Goal: Complete application form: Complete application form

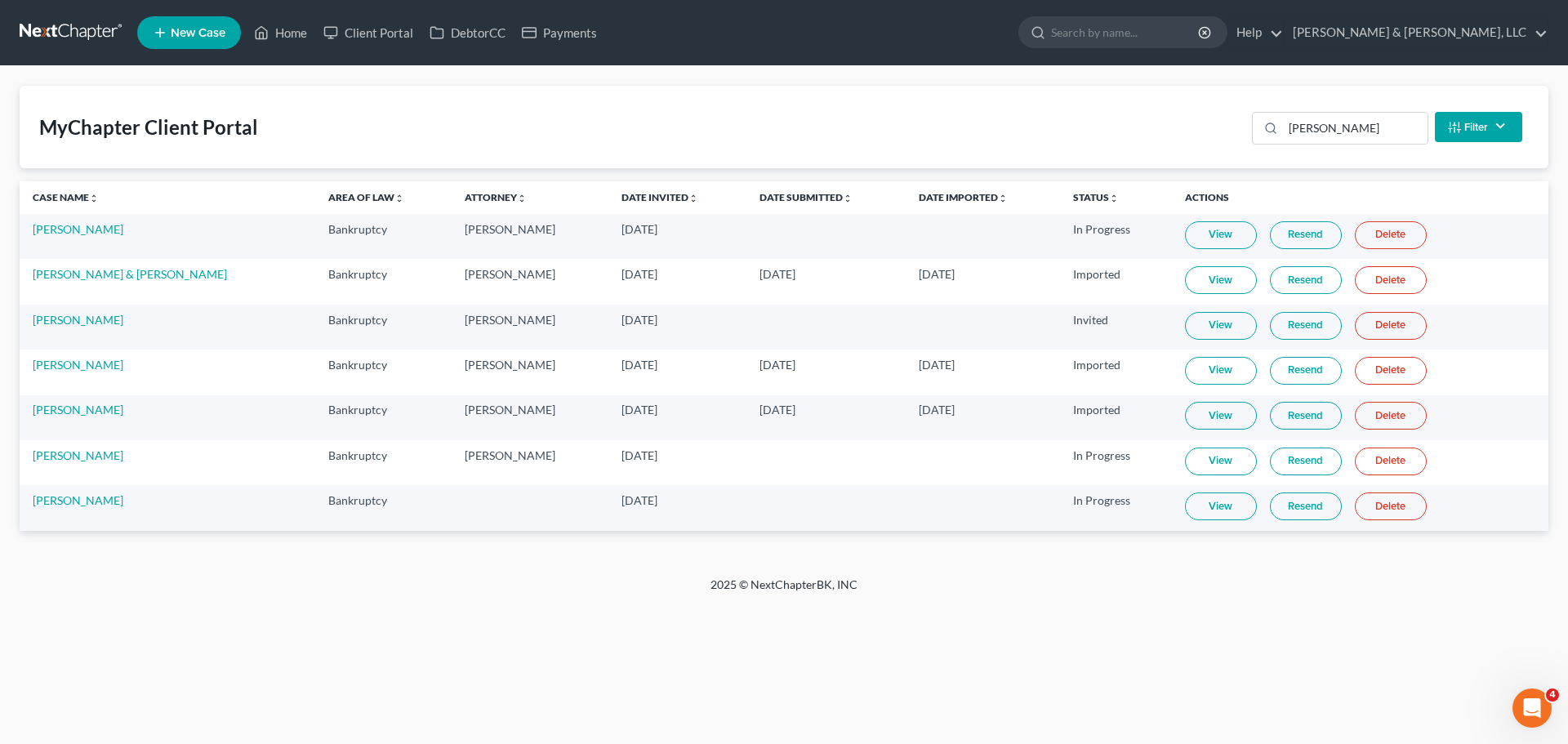
click at [175, 28] on span "New Case" at bounding box center [198, 33] width 54 height 12
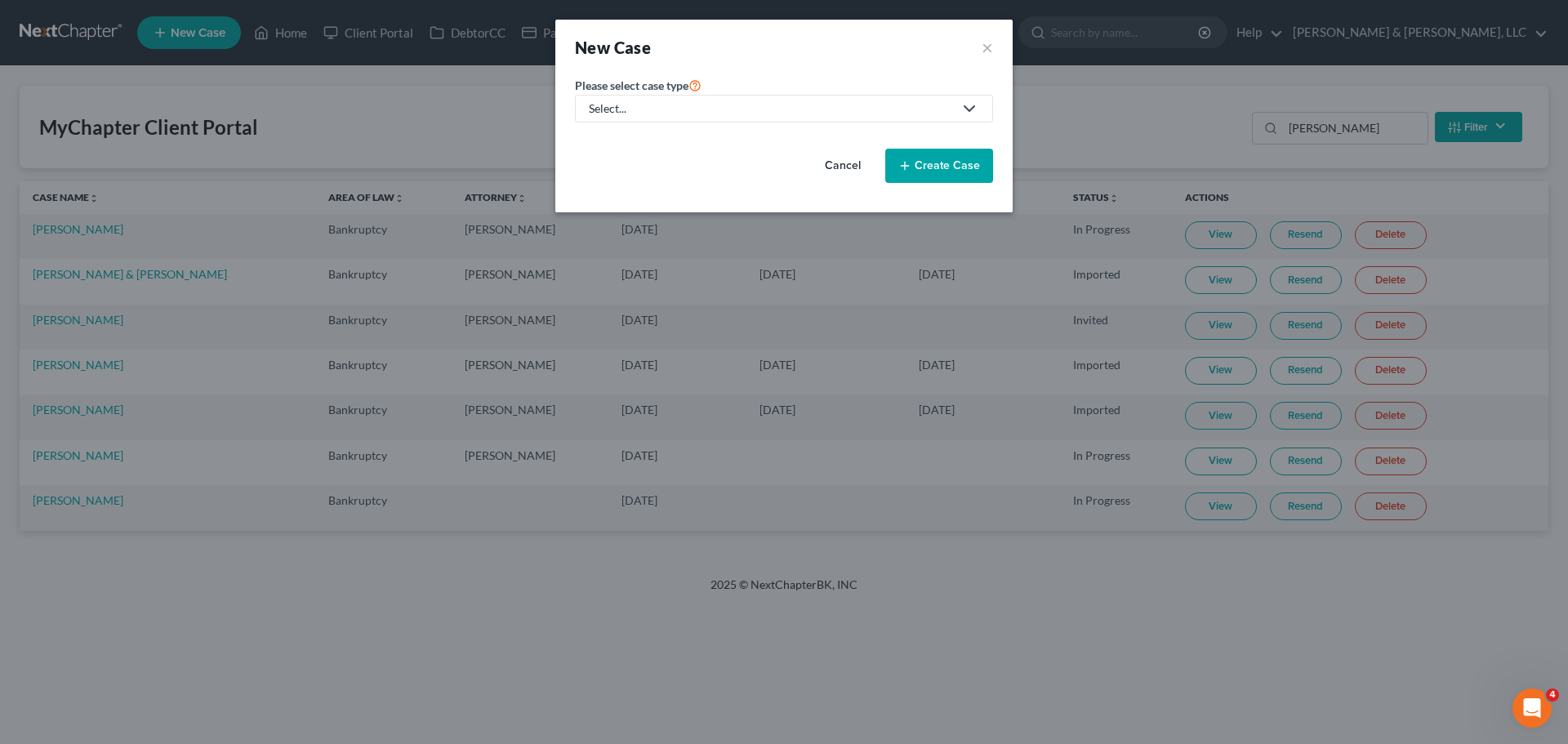
click at [664, 111] on div "Select..." at bounding box center [771, 109] width 364 height 16
click at [656, 136] on div "Bankruptcy" at bounding box center [668, 142] width 155 height 16
select select "46"
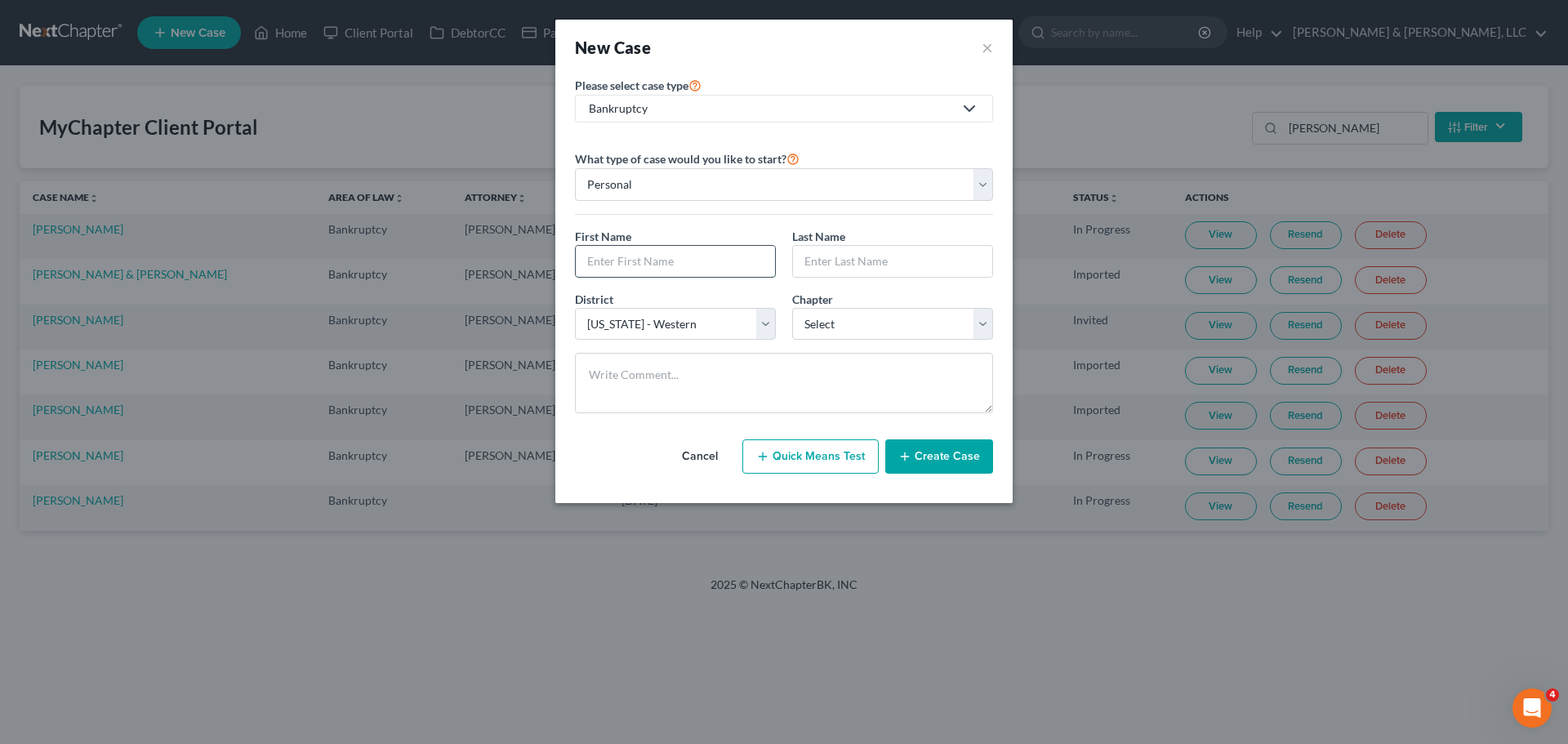
click at [673, 260] on input "text" at bounding box center [675, 261] width 199 height 31
type input "[PERSON_NAME]"
click at [882, 269] on input "text" at bounding box center [893, 261] width 199 height 31
type input "[PERSON_NAME]"
select select "31"
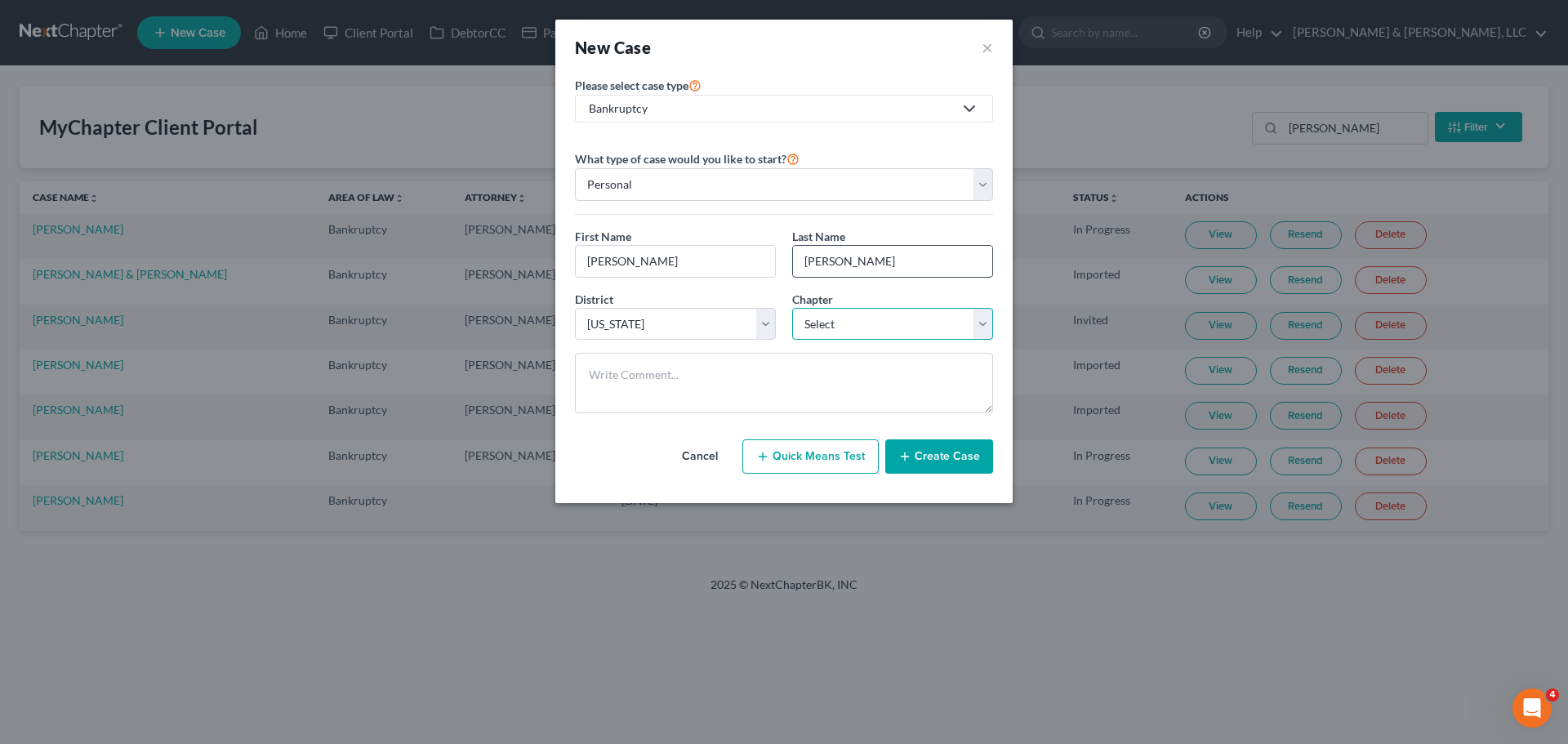
select select "0"
click at [974, 467] on button "Create Case" at bounding box center [939, 457] width 108 height 35
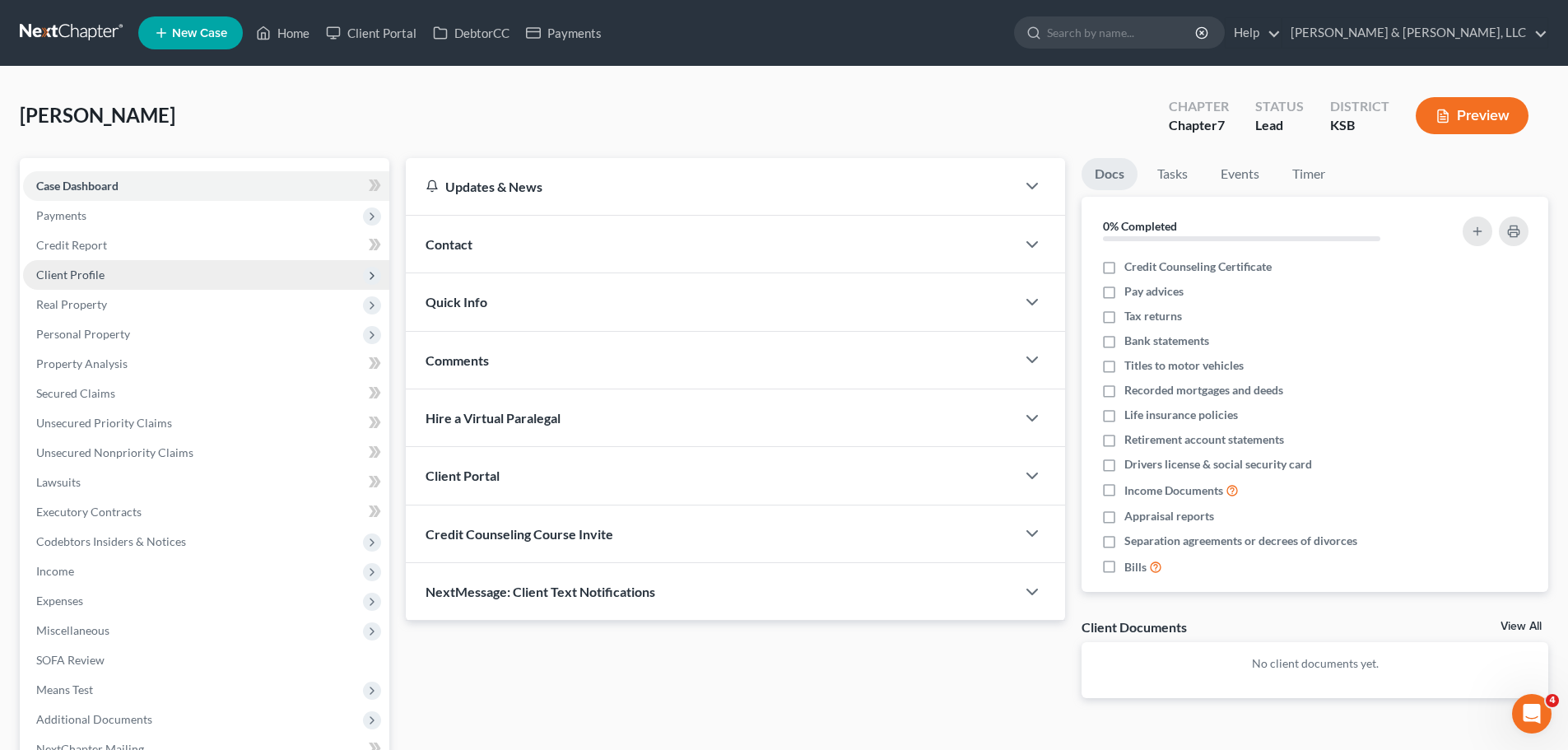
click at [124, 272] on span "Client Profile" at bounding box center [206, 275] width 366 height 30
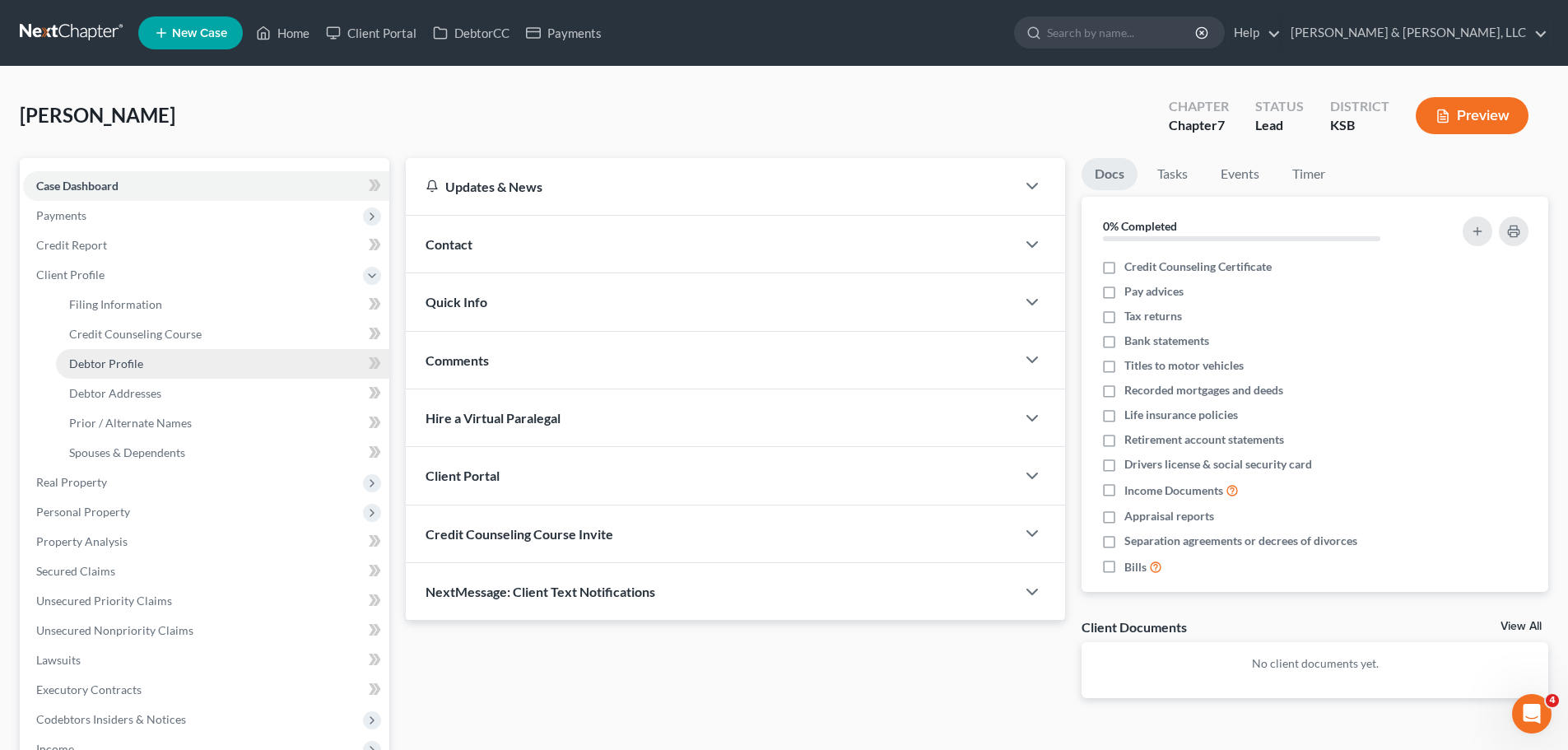
click at [160, 356] on link "Debtor Profile" at bounding box center [222, 364] width 334 height 30
select select "0"
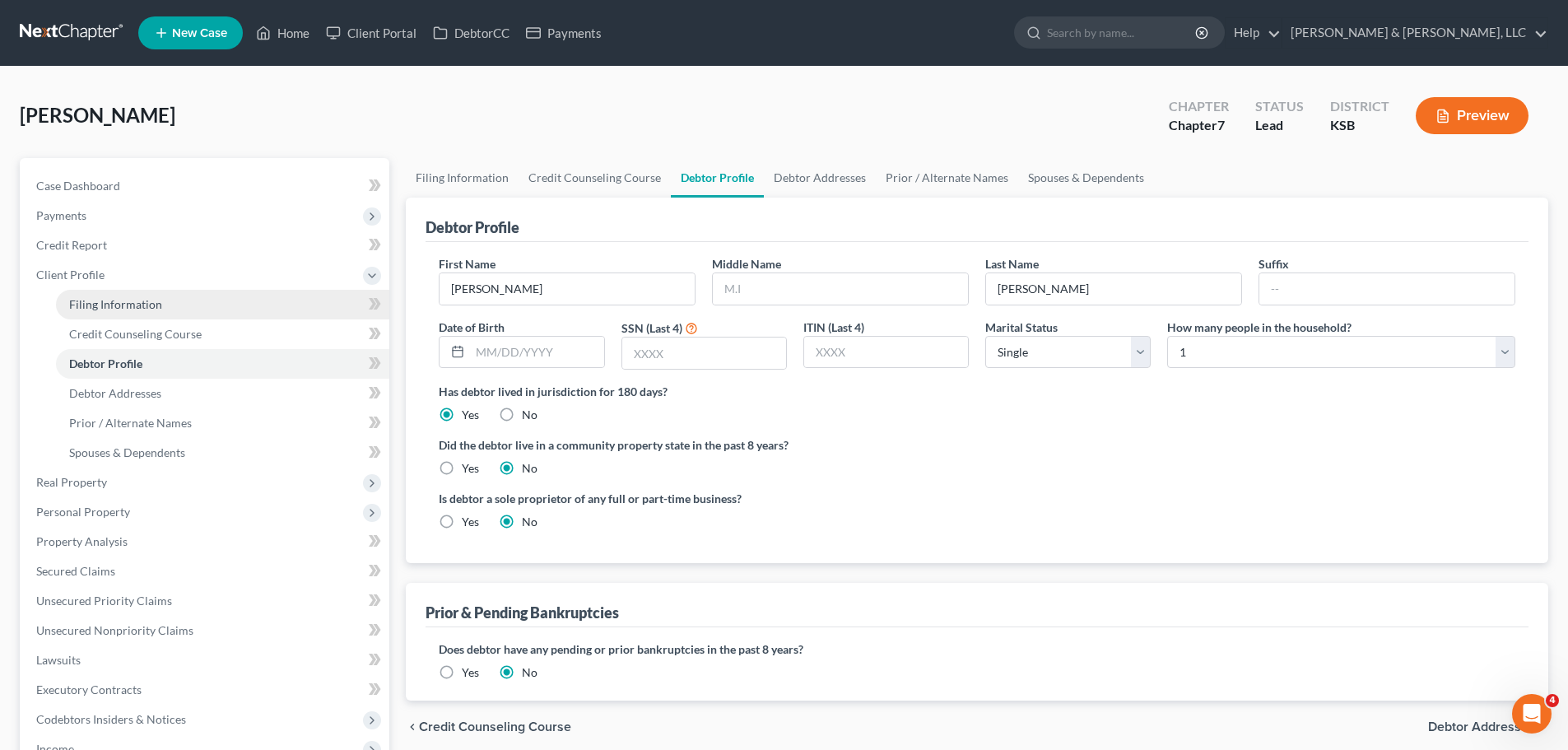
click at [144, 306] on span "Filing Information" at bounding box center [115, 304] width 93 height 14
select select "1"
select select "0"
select select "31"
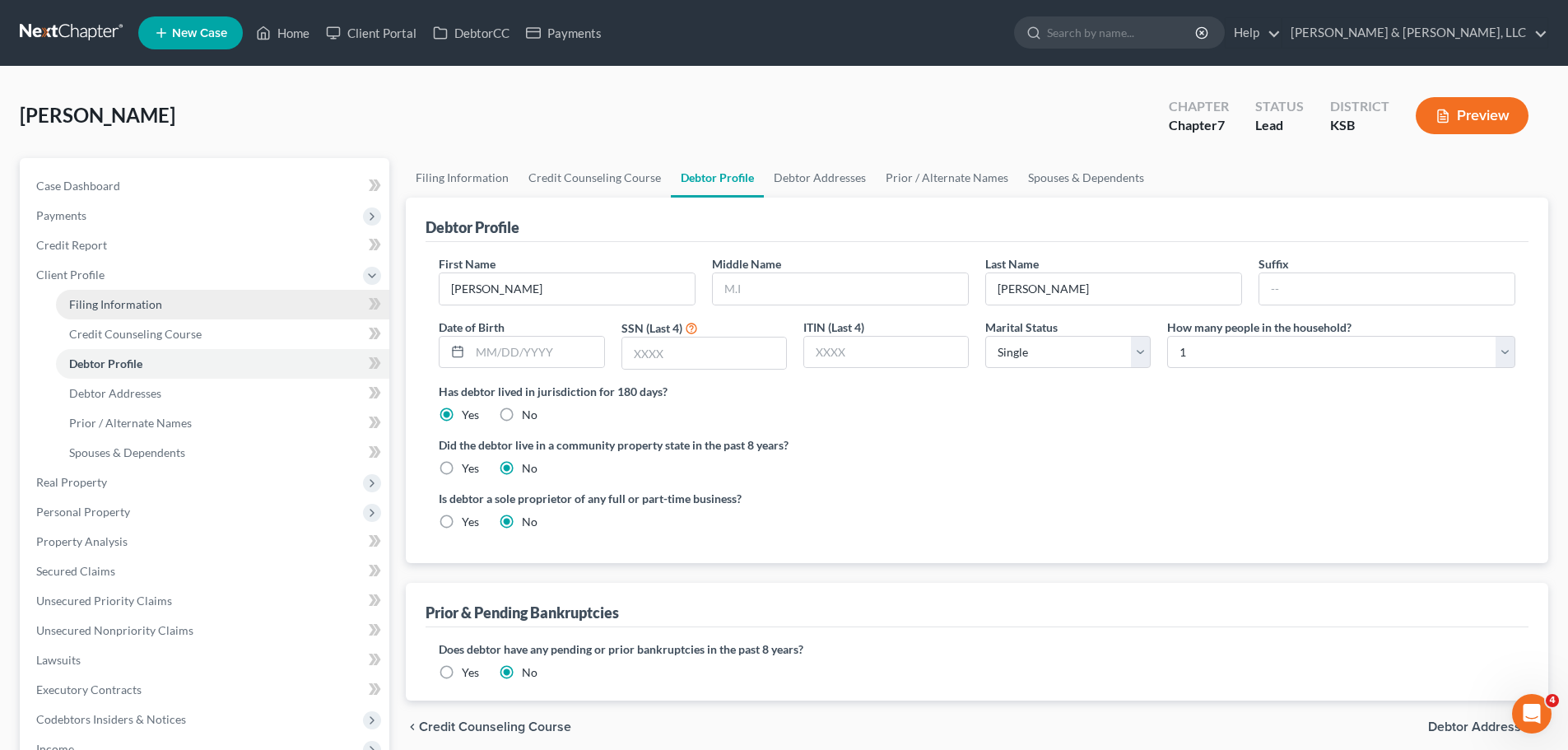
select select "17"
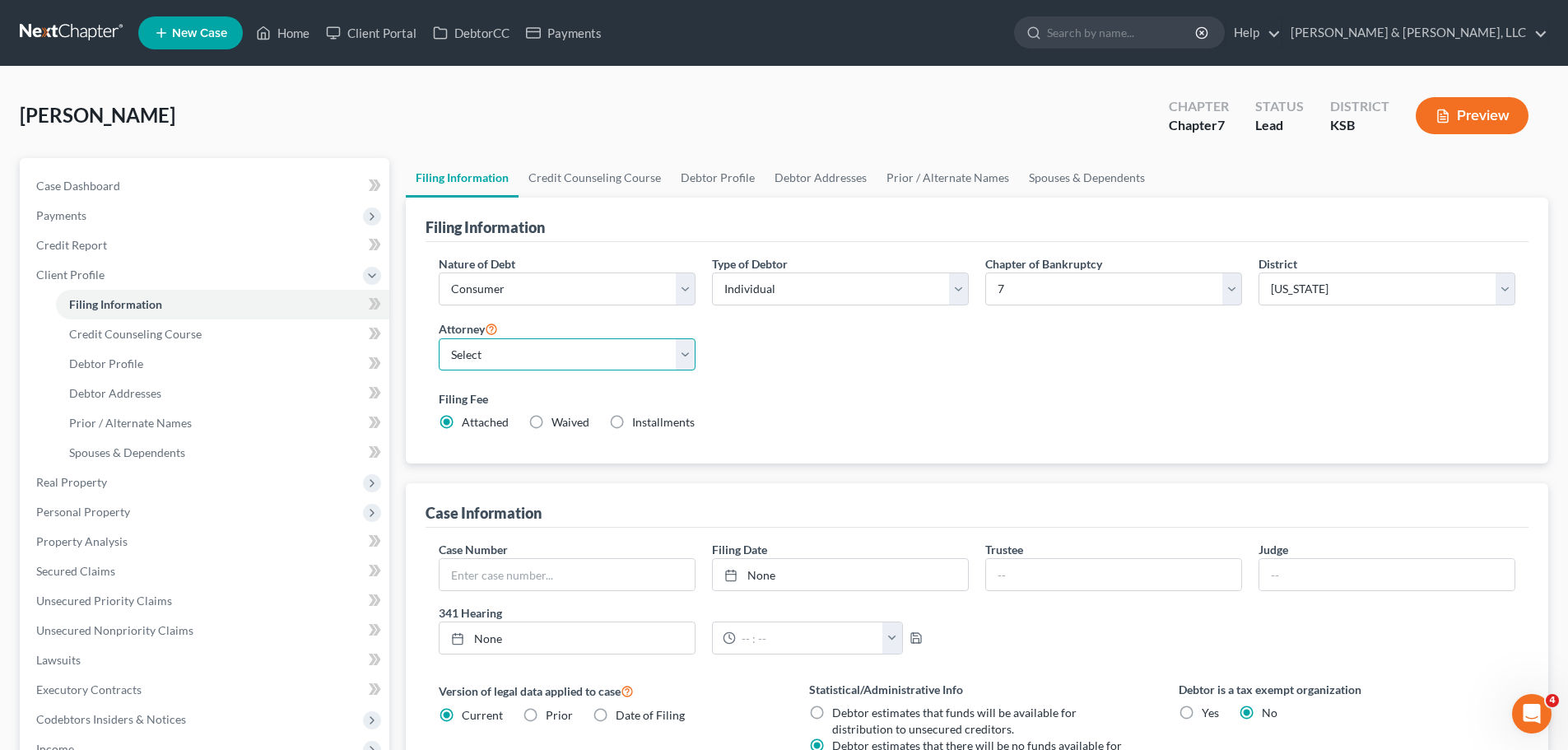
click at [669, 345] on select "Select [PERSON_NAME] - KSB [PERSON_NAME] - MOWB [PERSON_NAME] - KSB [PERSON_NAM…" at bounding box center [567, 355] width 256 height 33
select select "0"
click at [439, 339] on select "Select [PERSON_NAME] - KSB [PERSON_NAME] - MOWB [PERSON_NAME] - KSB [PERSON_NAM…" at bounding box center [567, 355] width 256 height 33
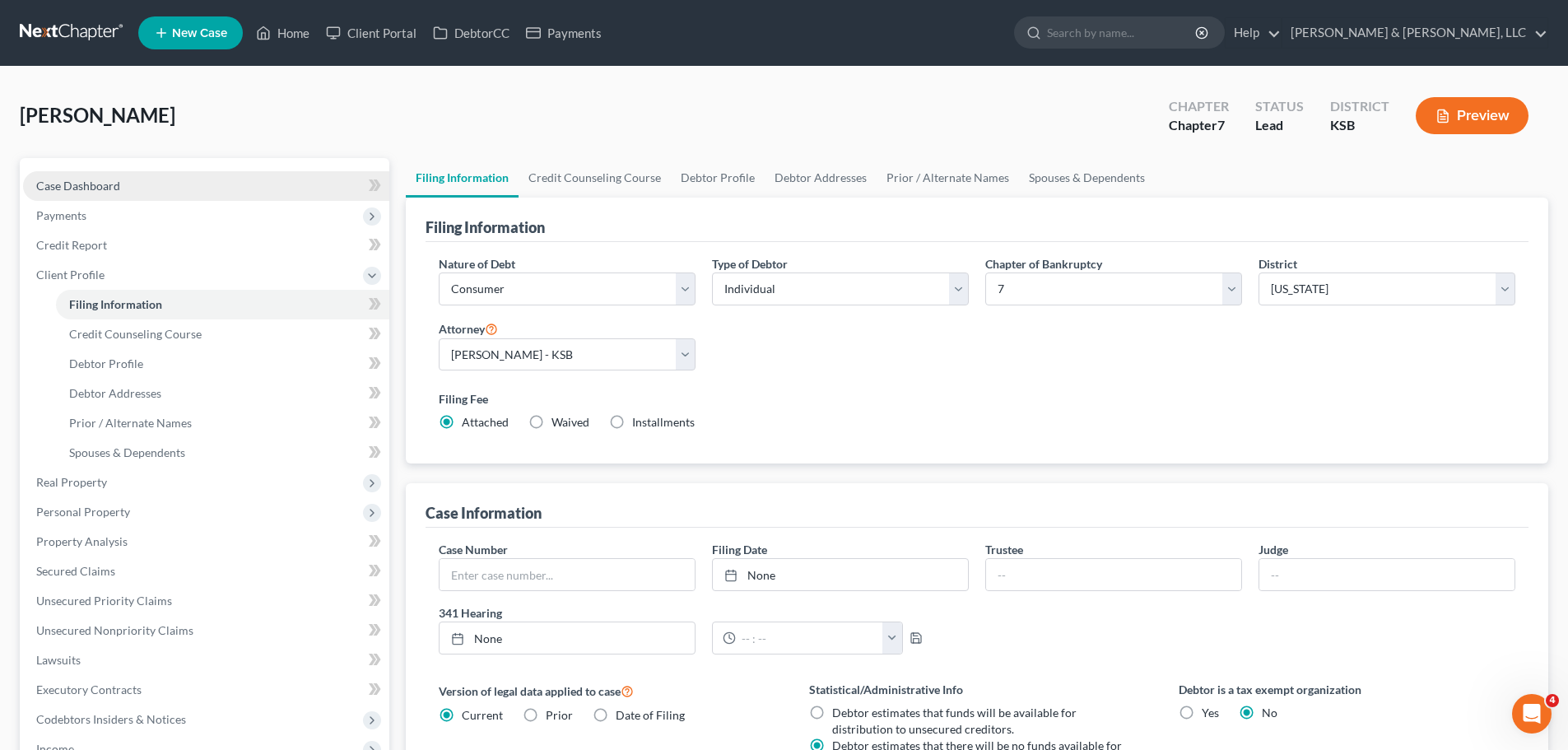
click at [133, 194] on link "Case Dashboard" at bounding box center [206, 186] width 366 height 30
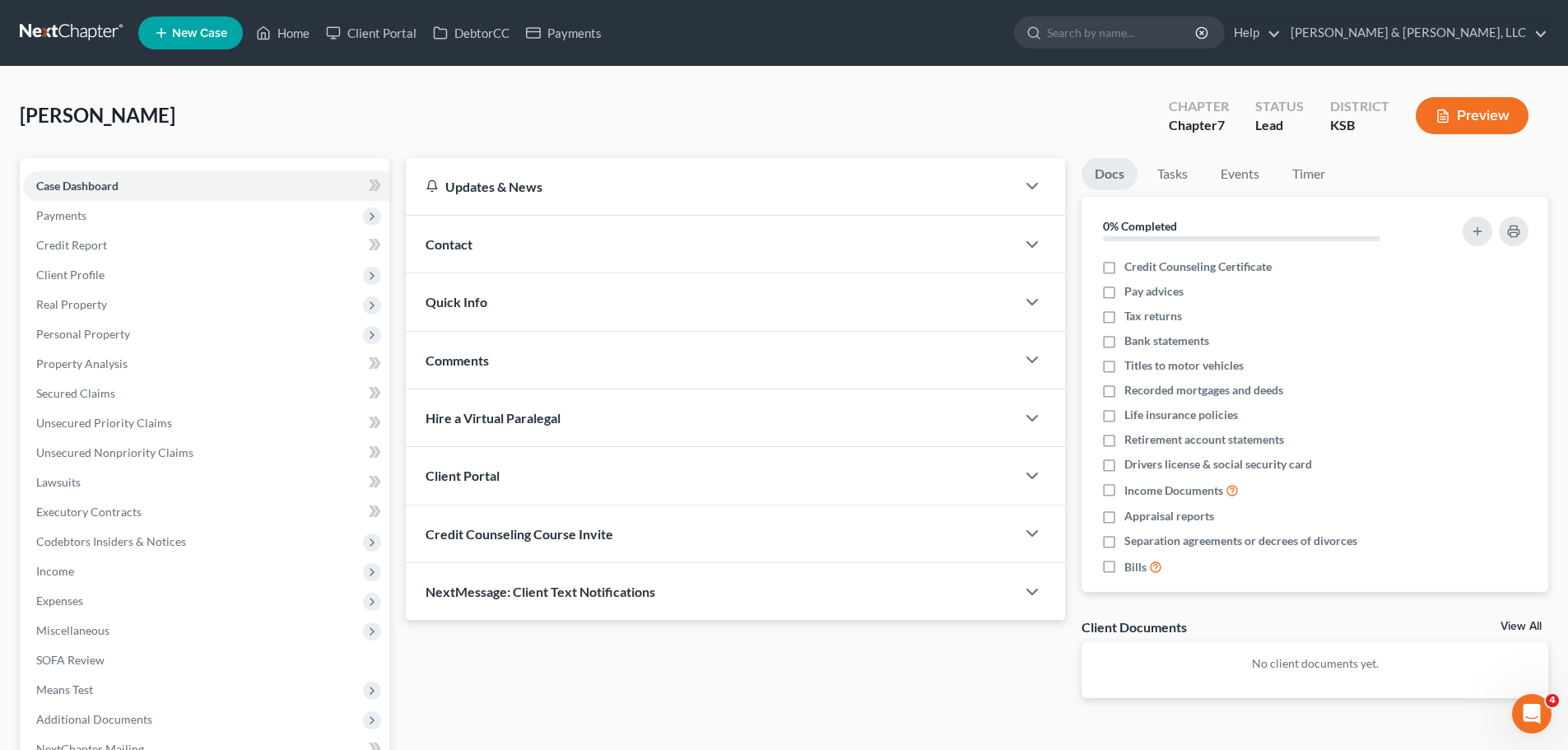
click at [508, 252] on div "Contact" at bounding box center [711, 244] width 610 height 56
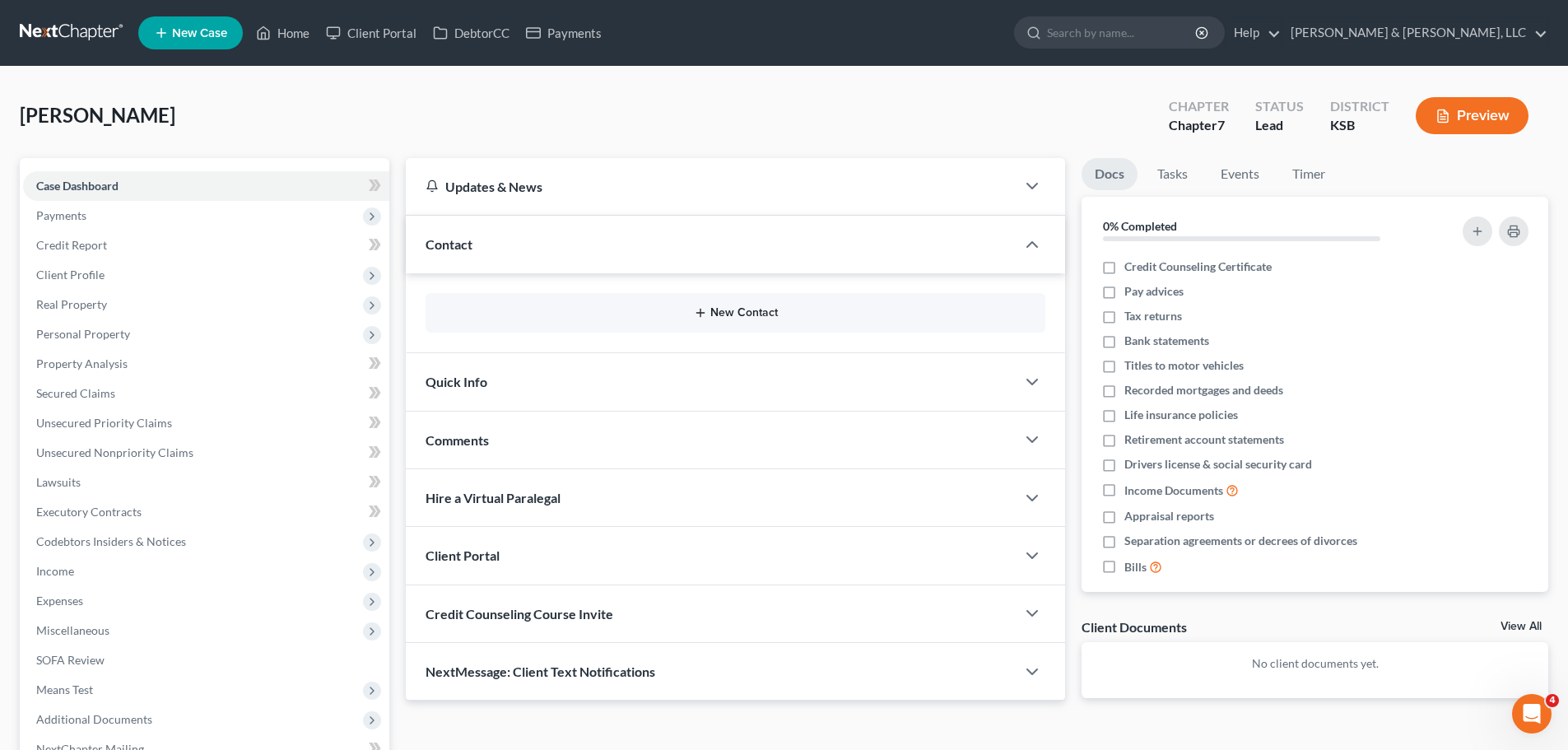
click at [737, 312] on button "New Contact" at bounding box center [735, 313] width 593 height 13
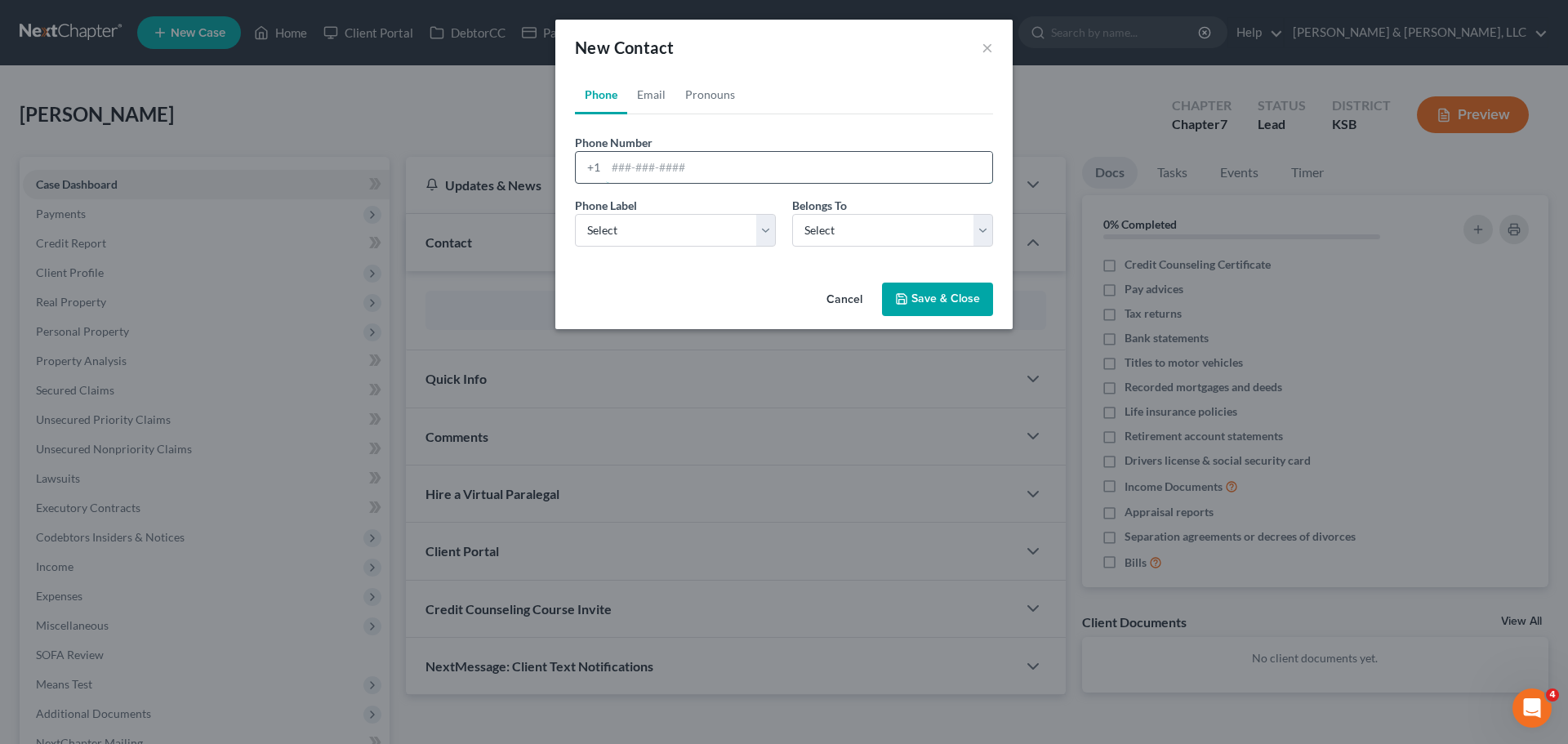
click at [731, 170] on input "tel" at bounding box center [799, 167] width 386 height 31
type input "[PHONE_NUMBER]"
click at [712, 232] on select "Select Mobile Home Work Other" at bounding box center [675, 231] width 201 height 33
select select "0"
click at [575, 214] on select "Select Mobile Home Work Other" at bounding box center [675, 231] width 201 height 33
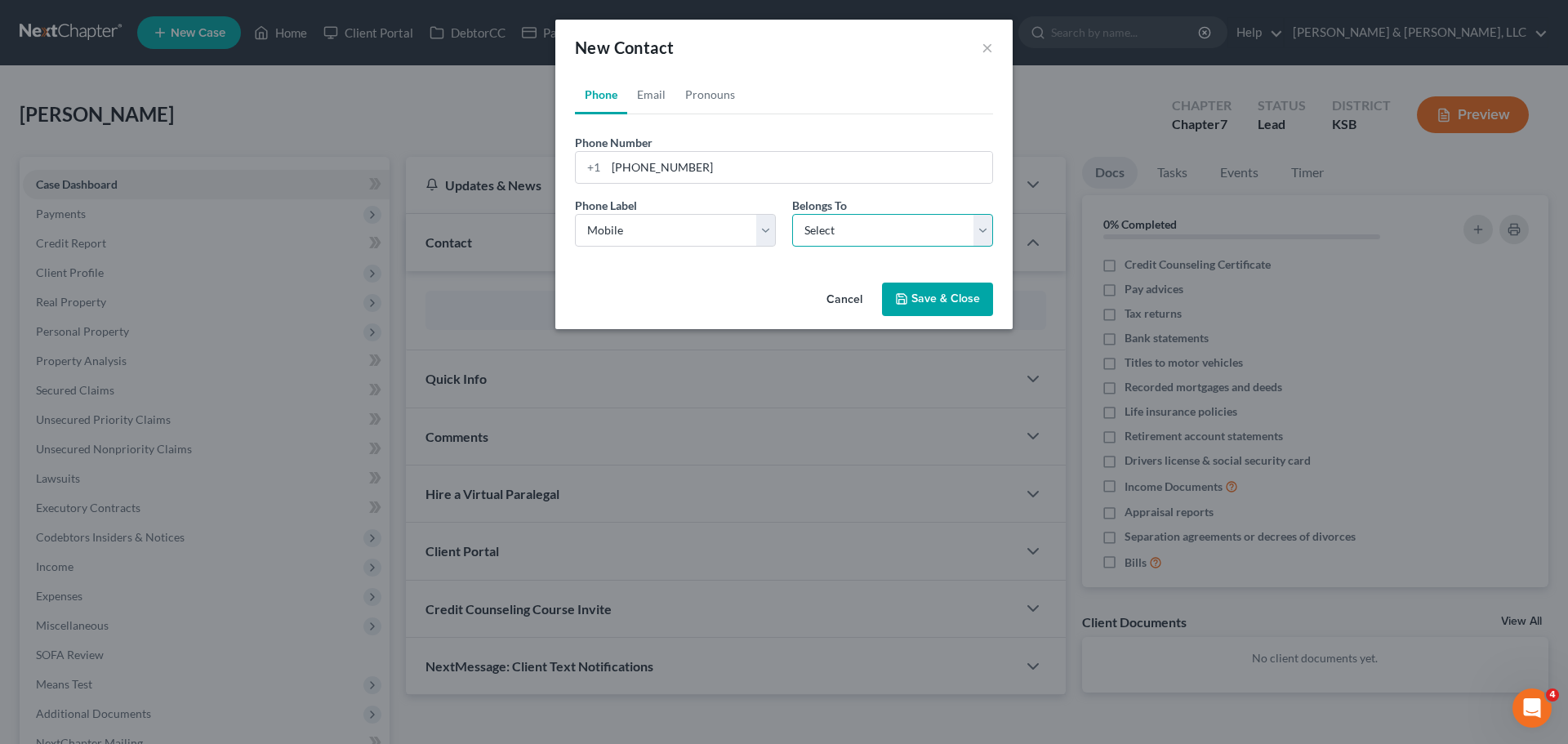
click at [842, 238] on select "Select Client Other" at bounding box center [893, 231] width 201 height 33
select select "0"
click at [792, 214] on select "Select Client Other" at bounding box center [893, 231] width 201 height 33
select select "0"
click at [656, 98] on link "Email" at bounding box center [651, 95] width 49 height 40
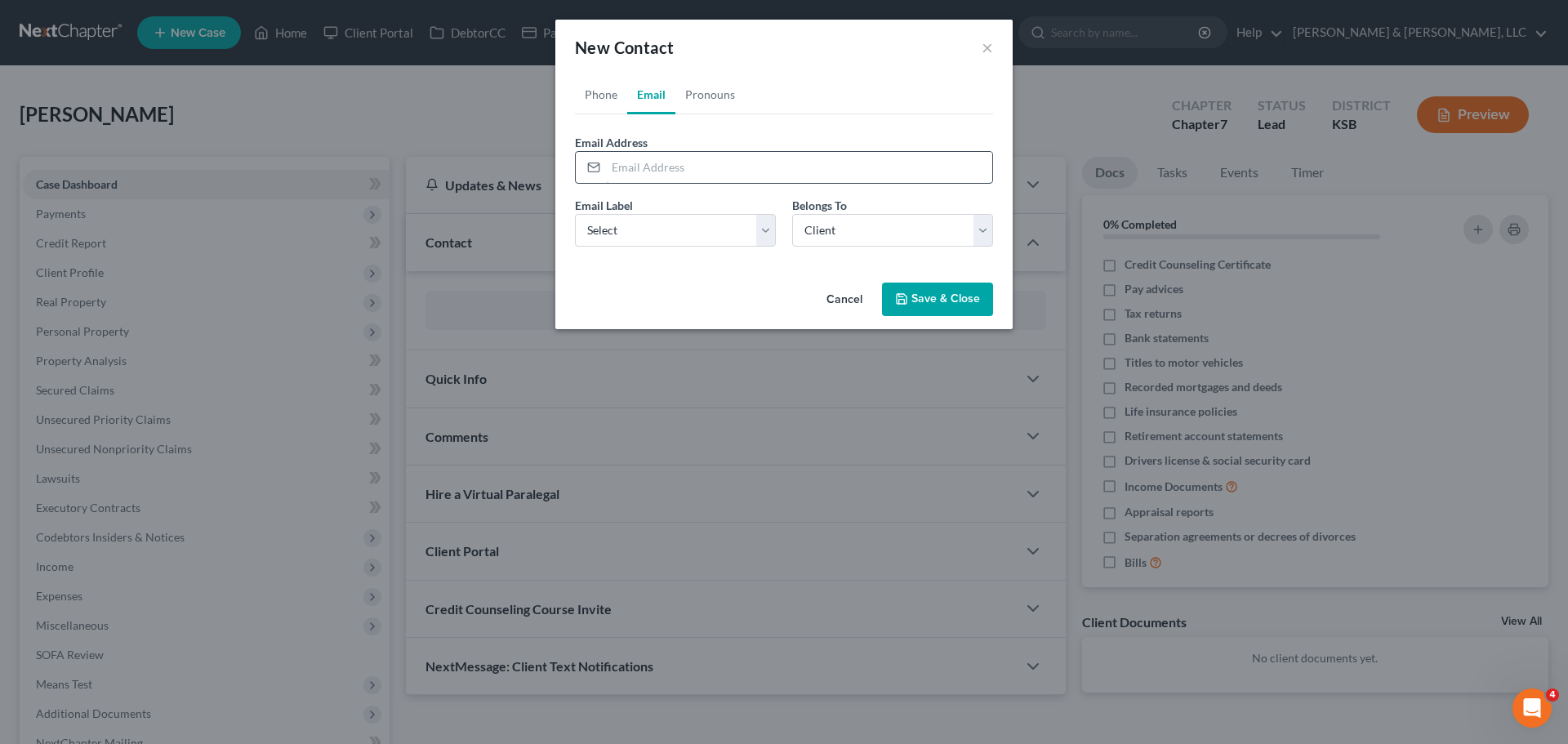
click at [689, 164] on input "email" at bounding box center [799, 167] width 386 height 31
type input "[EMAIL_ADDRESS][DOMAIN_NAME]"
click at [710, 231] on select "Select Home Work Other" at bounding box center [675, 231] width 201 height 33
select select "0"
click at [575, 214] on select "Select Home Work Other" at bounding box center [675, 231] width 201 height 33
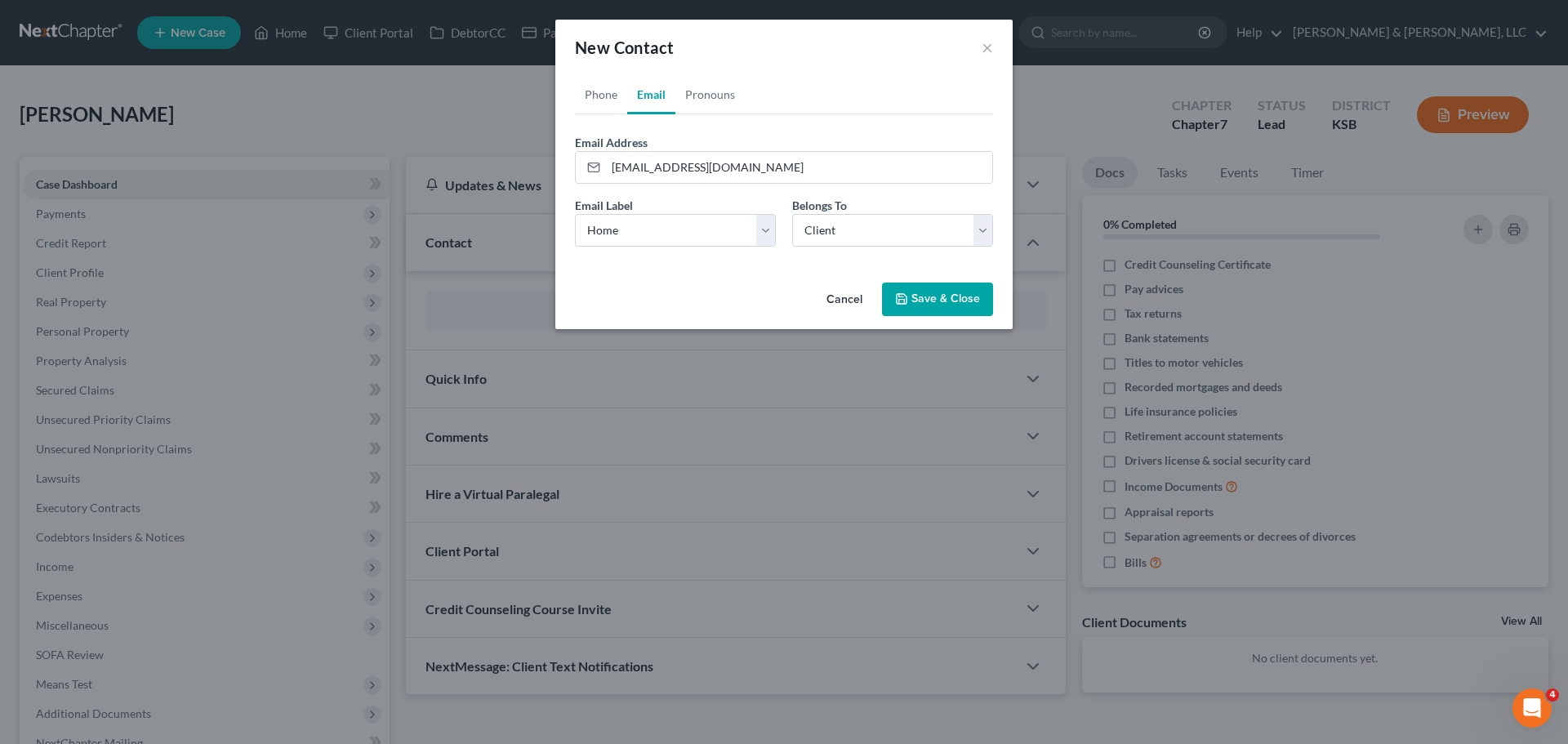
click at [933, 297] on button "Save & Close" at bounding box center [937, 300] width 111 height 35
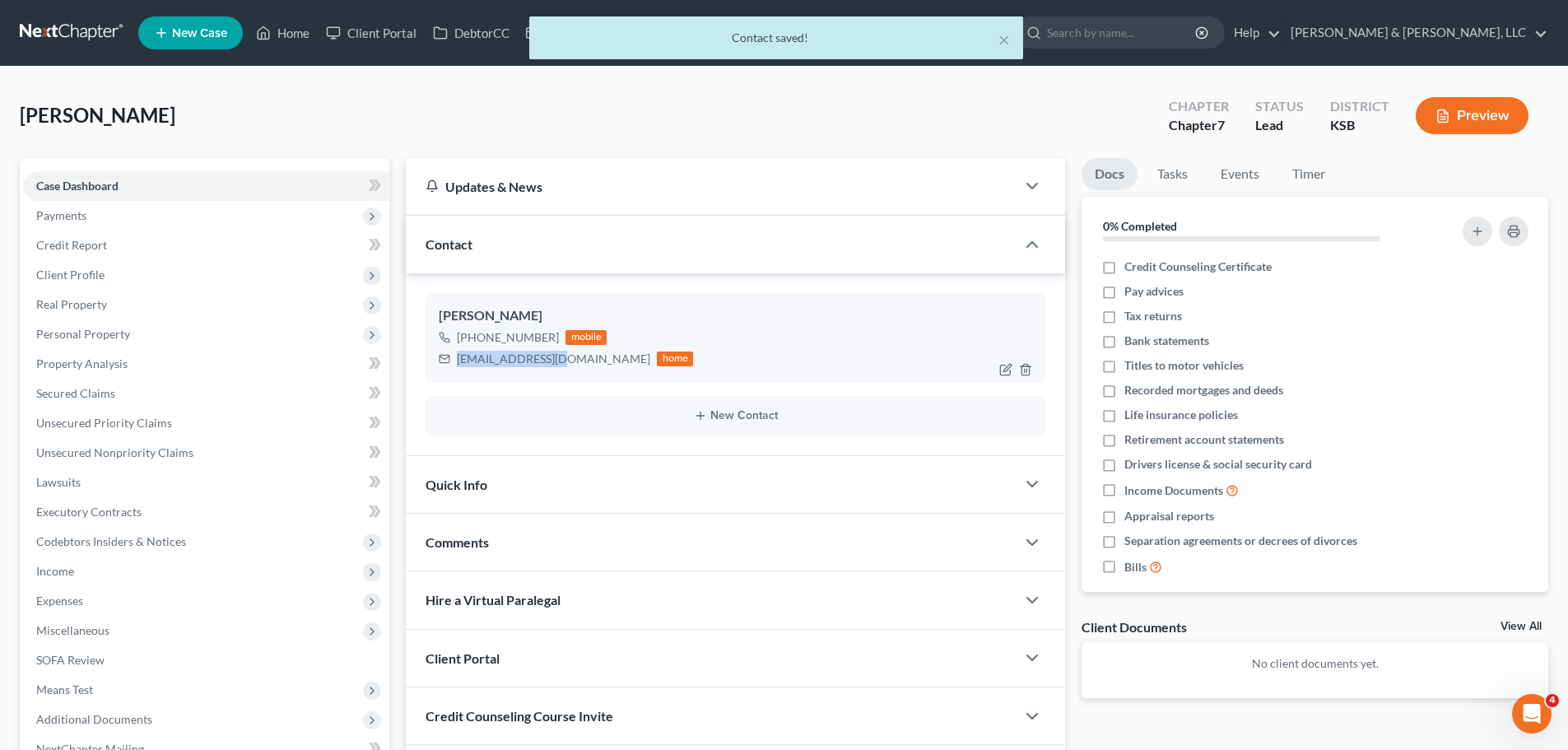
drag, startPoint x: 456, startPoint y: 360, endPoint x: 552, endPoint y: 362, distance: 96.0
click at [552, 362] on div "[EMAIL_ADDRESS][DOMAIN_NAME] home" at bounding box center [566, 359] width 254 height 22
copy div "[EMAIL_ADDRESS][DOMAIN_NAME]"
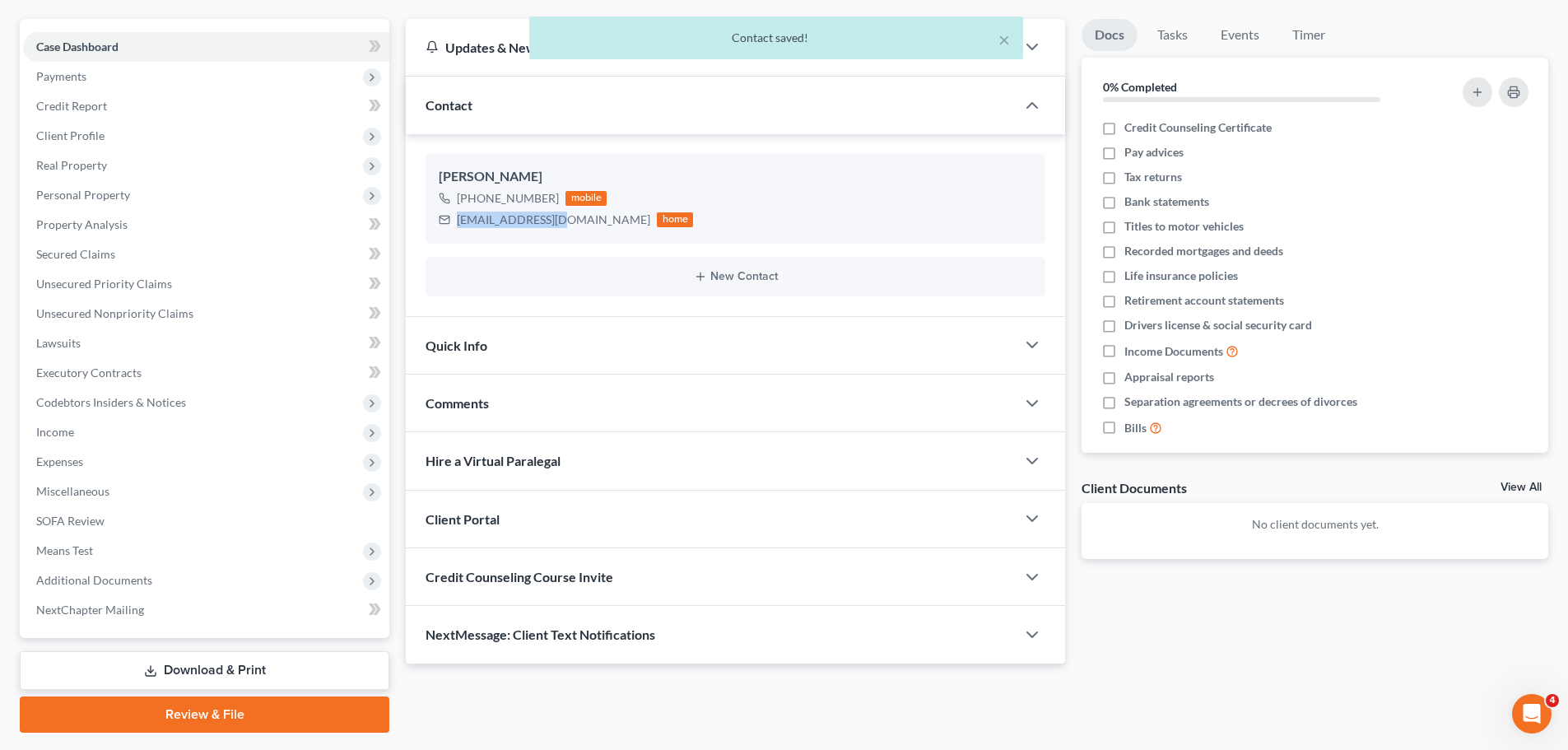
scroll to position [164, 0]
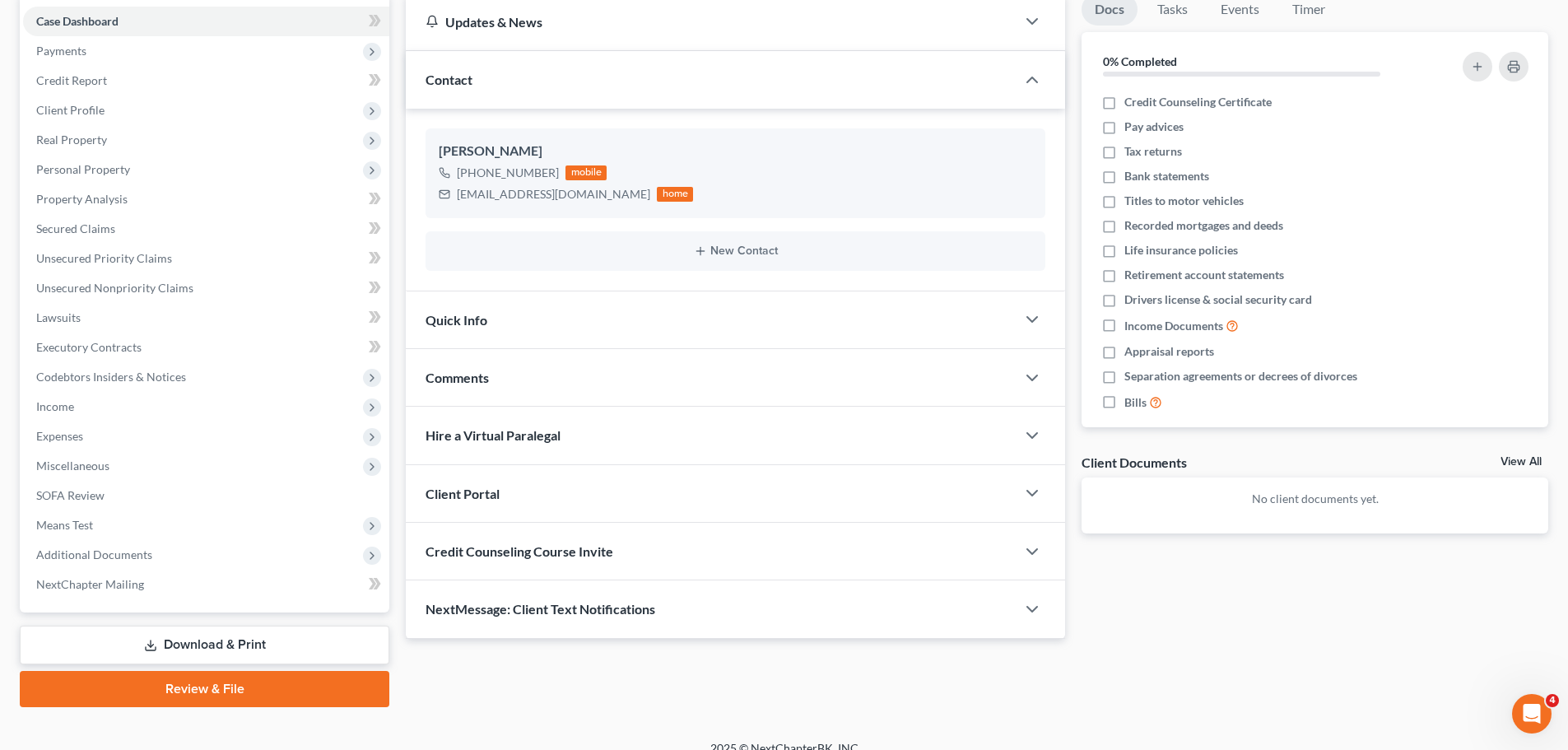
click at [500, 322] on div "Quick Info" at bounding box center [711, 320] width 610 height 56
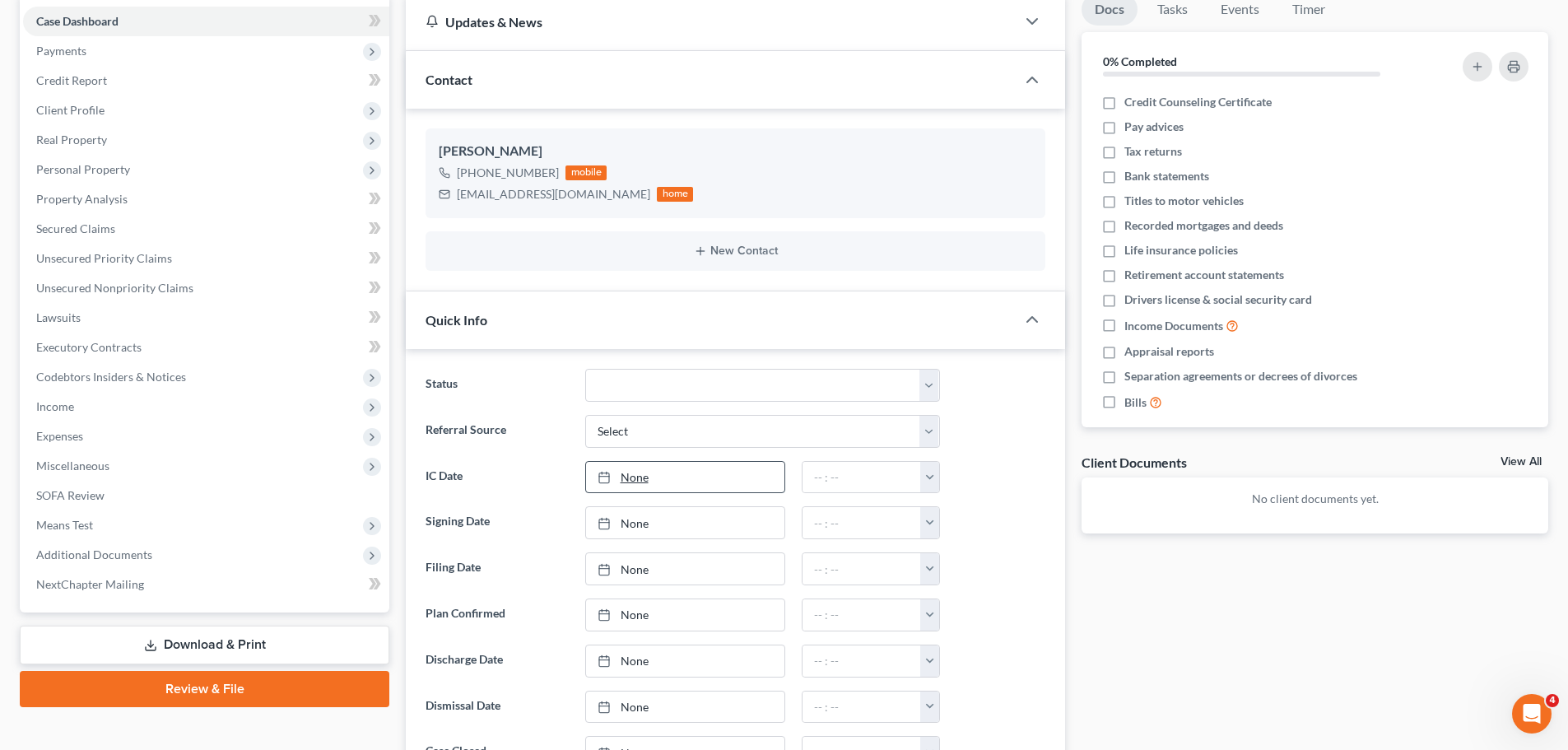
click at [632, 473] on link "None" at bounding box center [685, 478] width 198 height 32
type input "[DATE]"
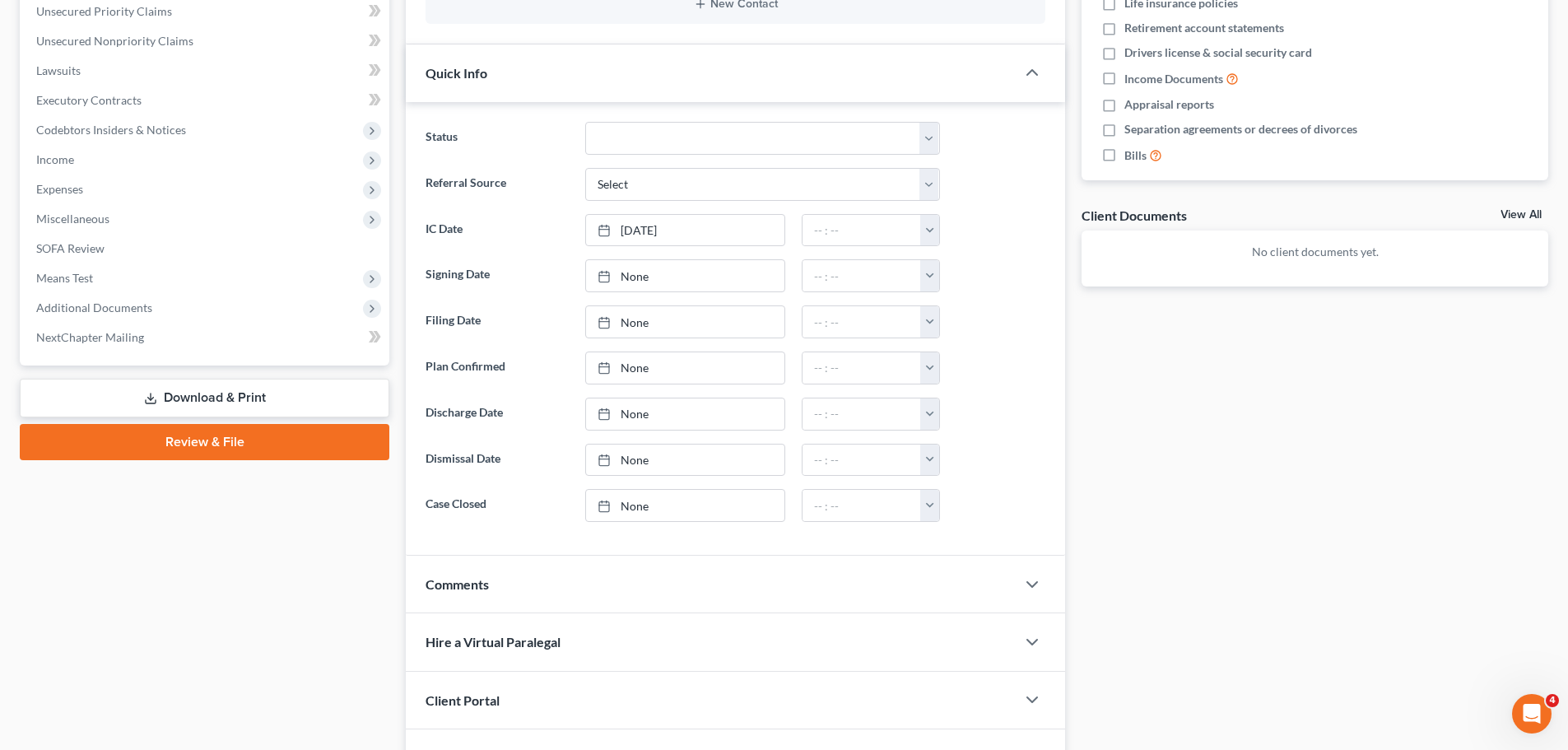
scroll to position [570, 0]
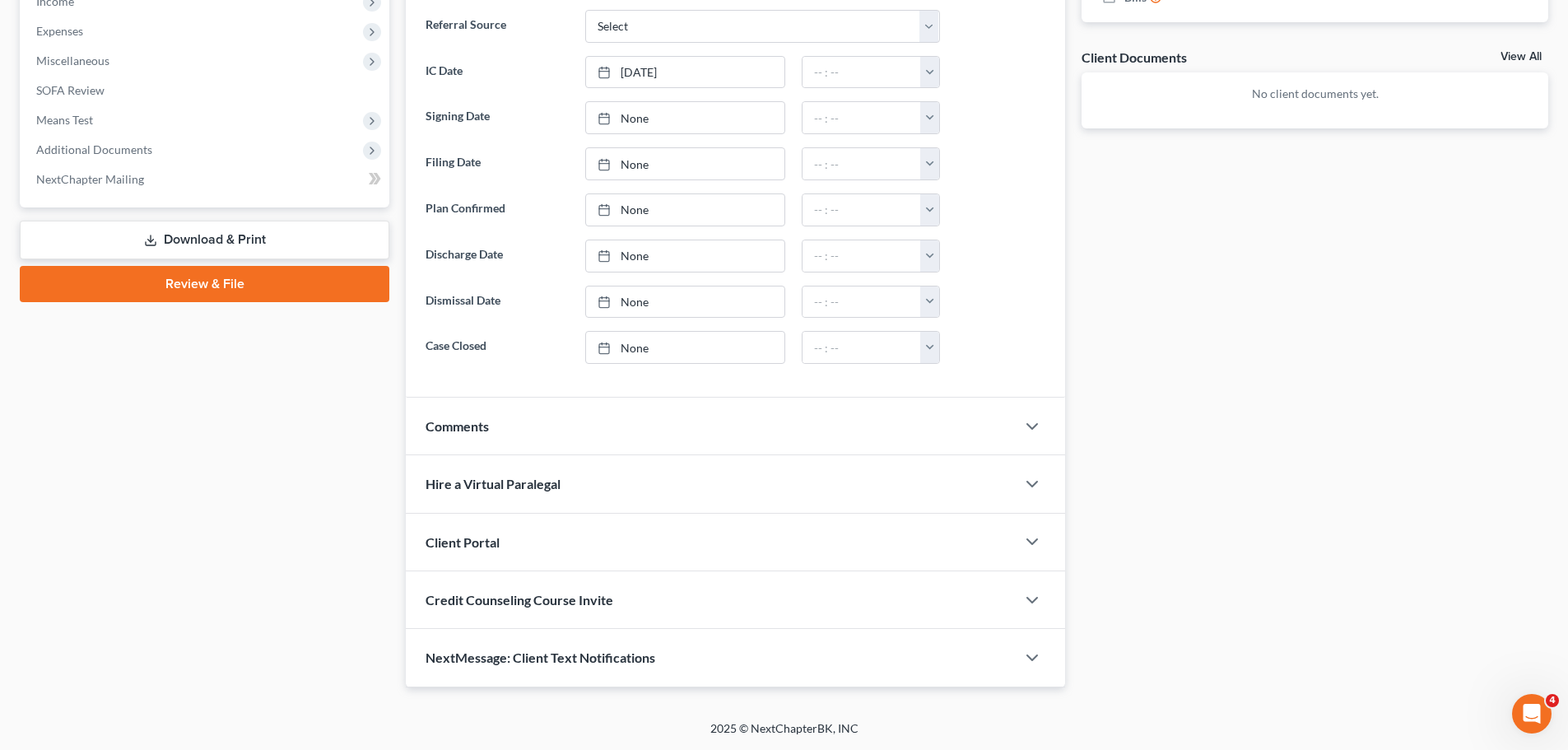
click at [516, 532] on div "Client Portal" at bounding box center [711, 542] width 610 height 56
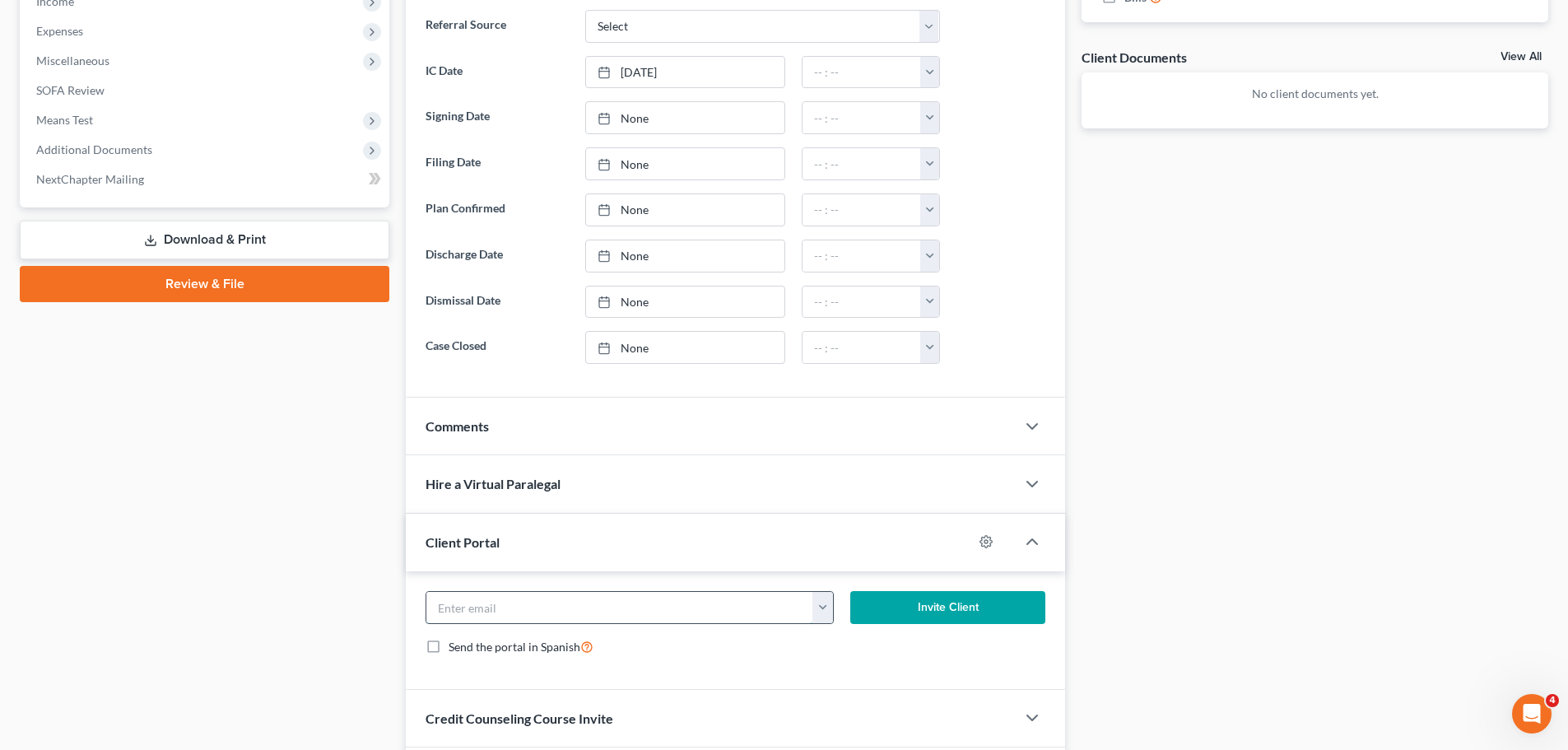
click at [547, 613] on input "email" at bounding box center [620, 608] width 387 height 32
paste input "[EMAIL_ADDRESS][DOMAIN_NAME]"
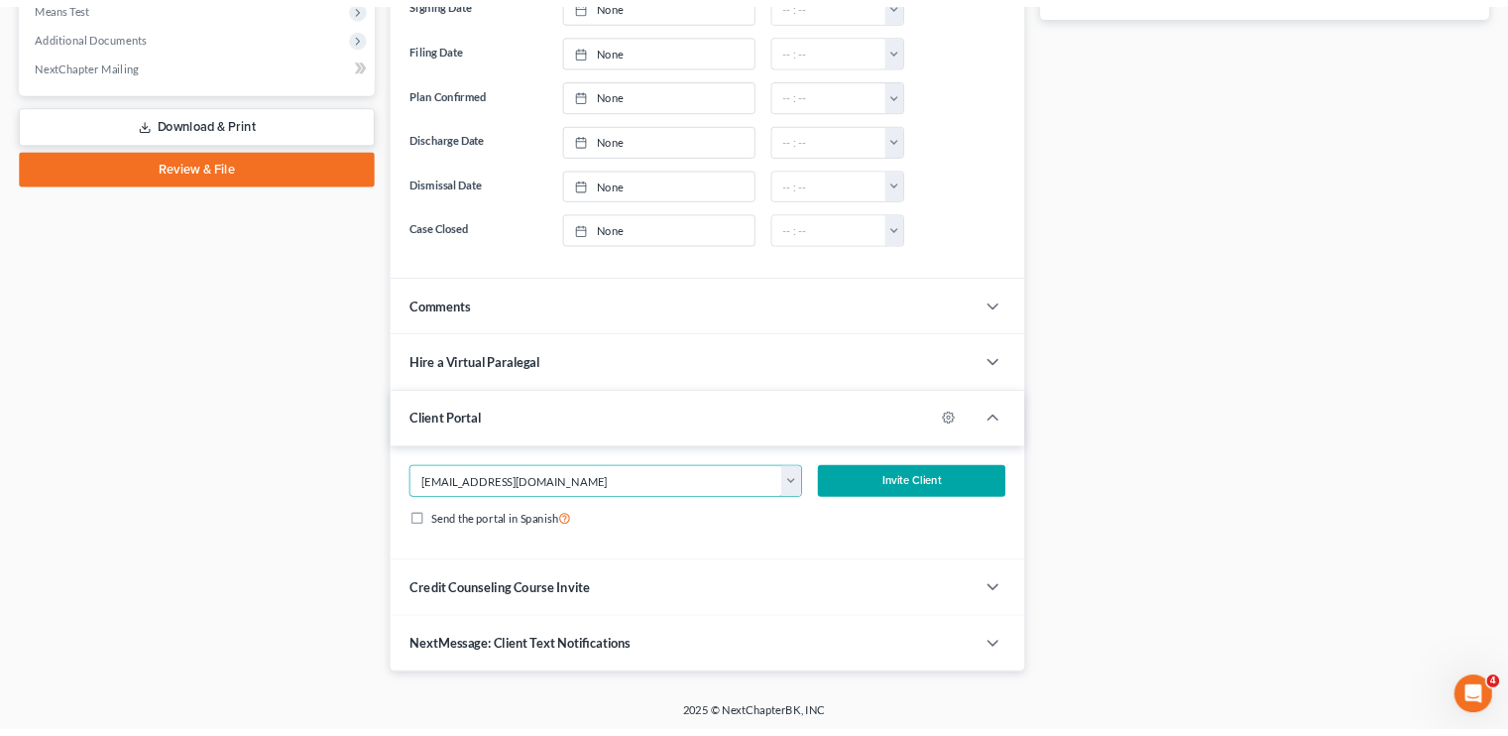
scroll to position [828, 0]
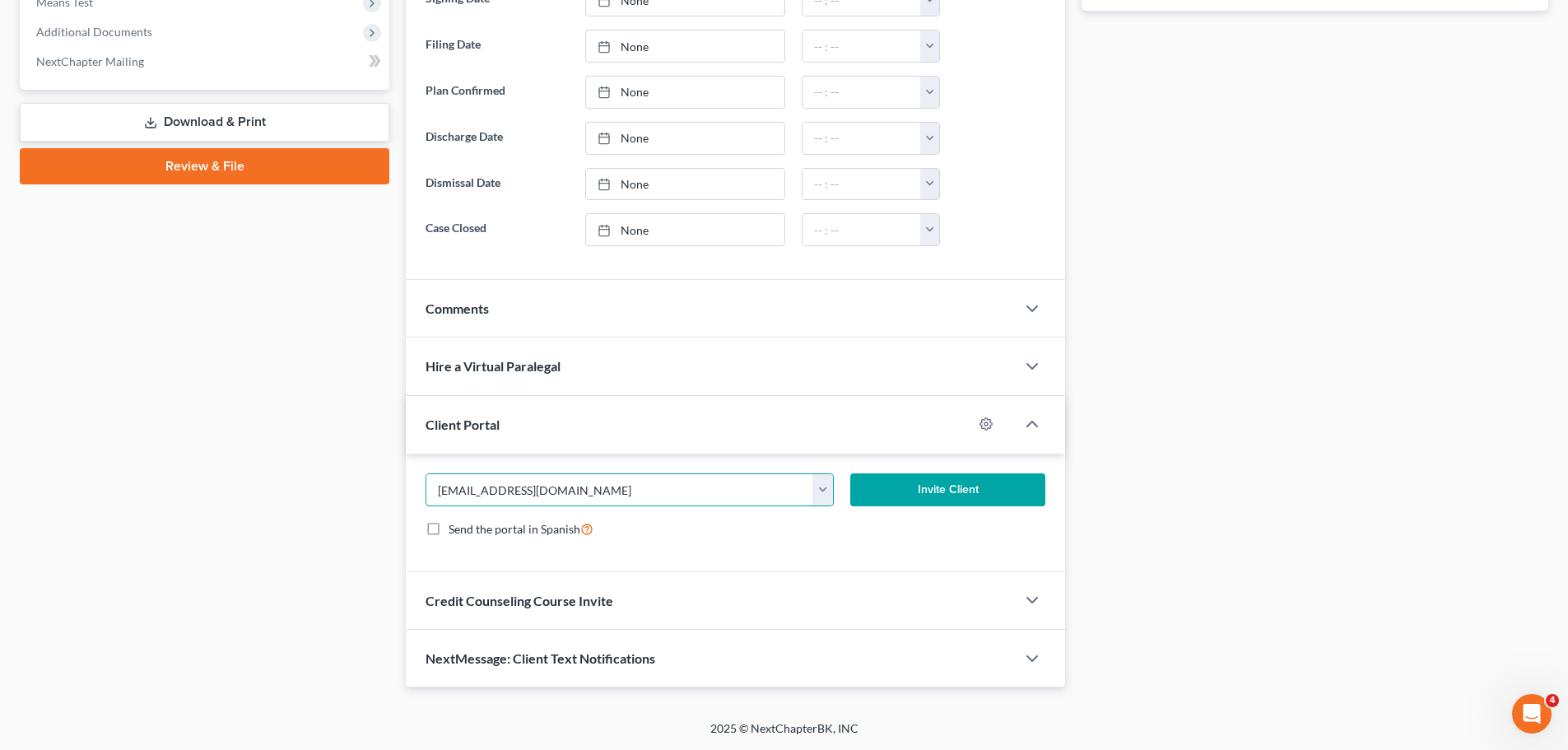
type input "[EMAIL_ADDRESS][DOMAIN_NAME]"
click at [487, 599] on span "Credit Counseling Course Invite" at bounding box center [520, 600] width 188 height 16
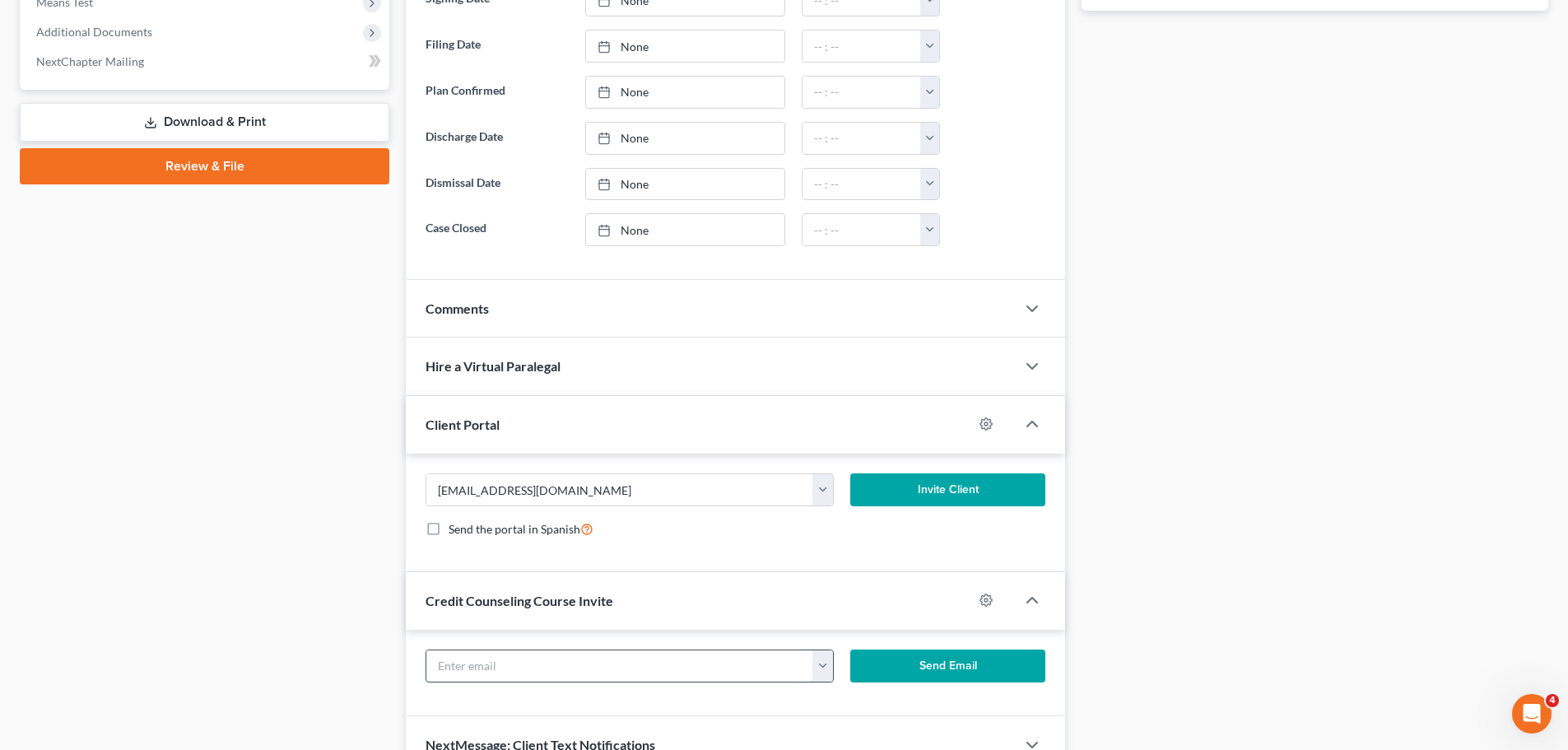
click at [523, 665] on input "text" at bounding box center [620, 666] width 387 height 32
paste input "[EMAIL_ADDRESS][DOMAIN_NAME]"
type input "[EMAIL_ADDRESS][DOMAIN_NAME]"
click at [930, 495] on button "Invite Client" at bounding box center [948, 490] width 196 height 33
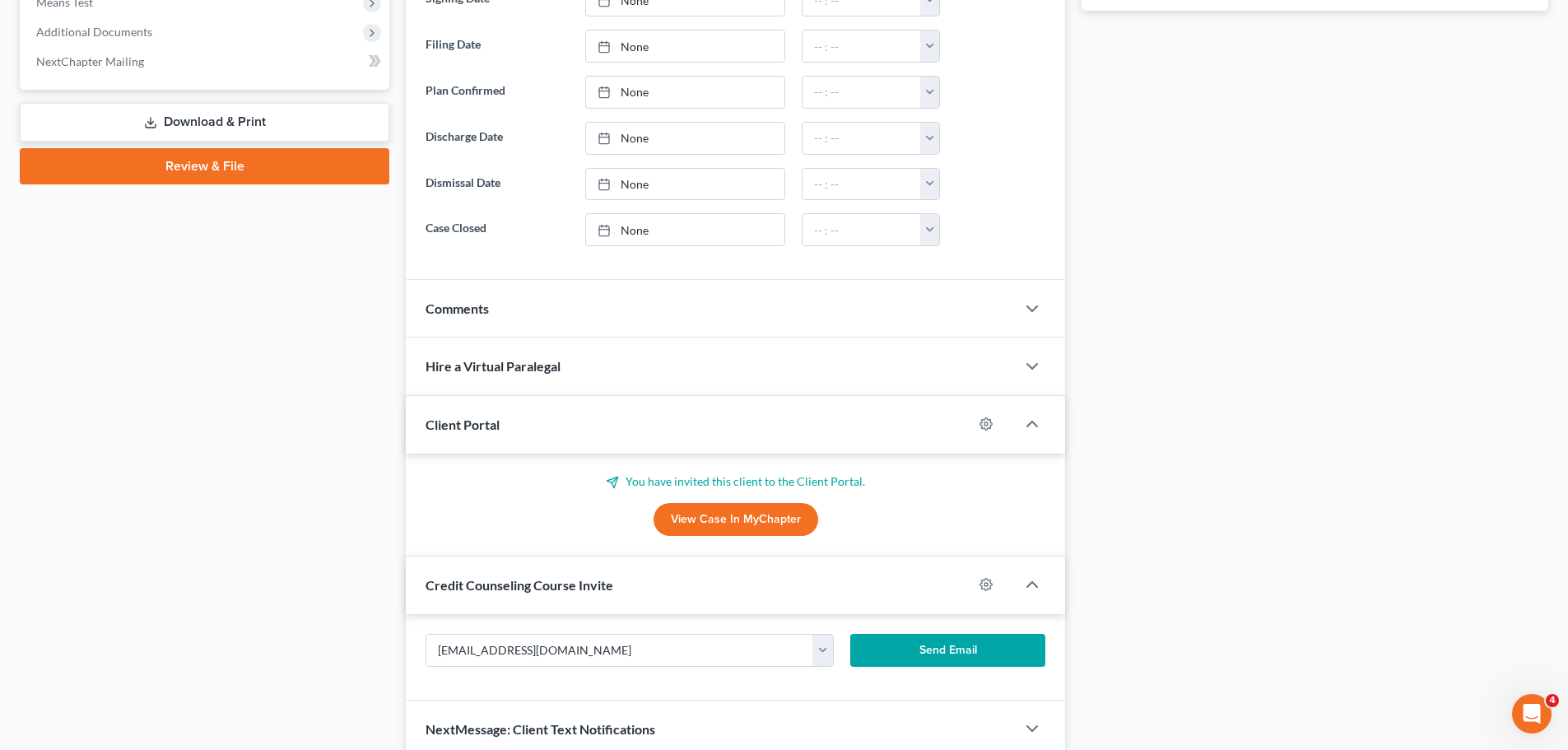
click at [951, 652] on button "Send Email" at bounding box center [948, 651] width 196 height 33
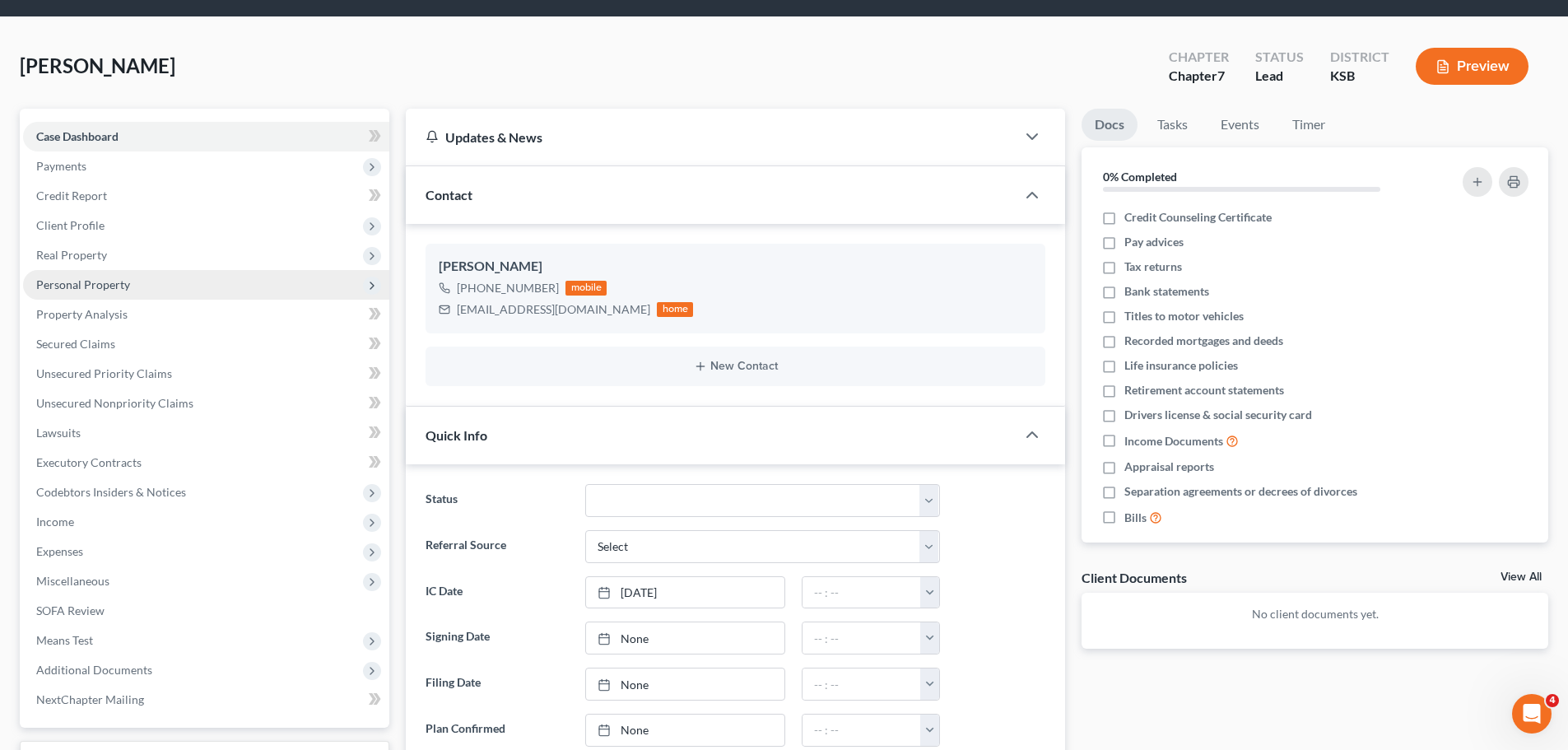
scroll to position [0, 0]
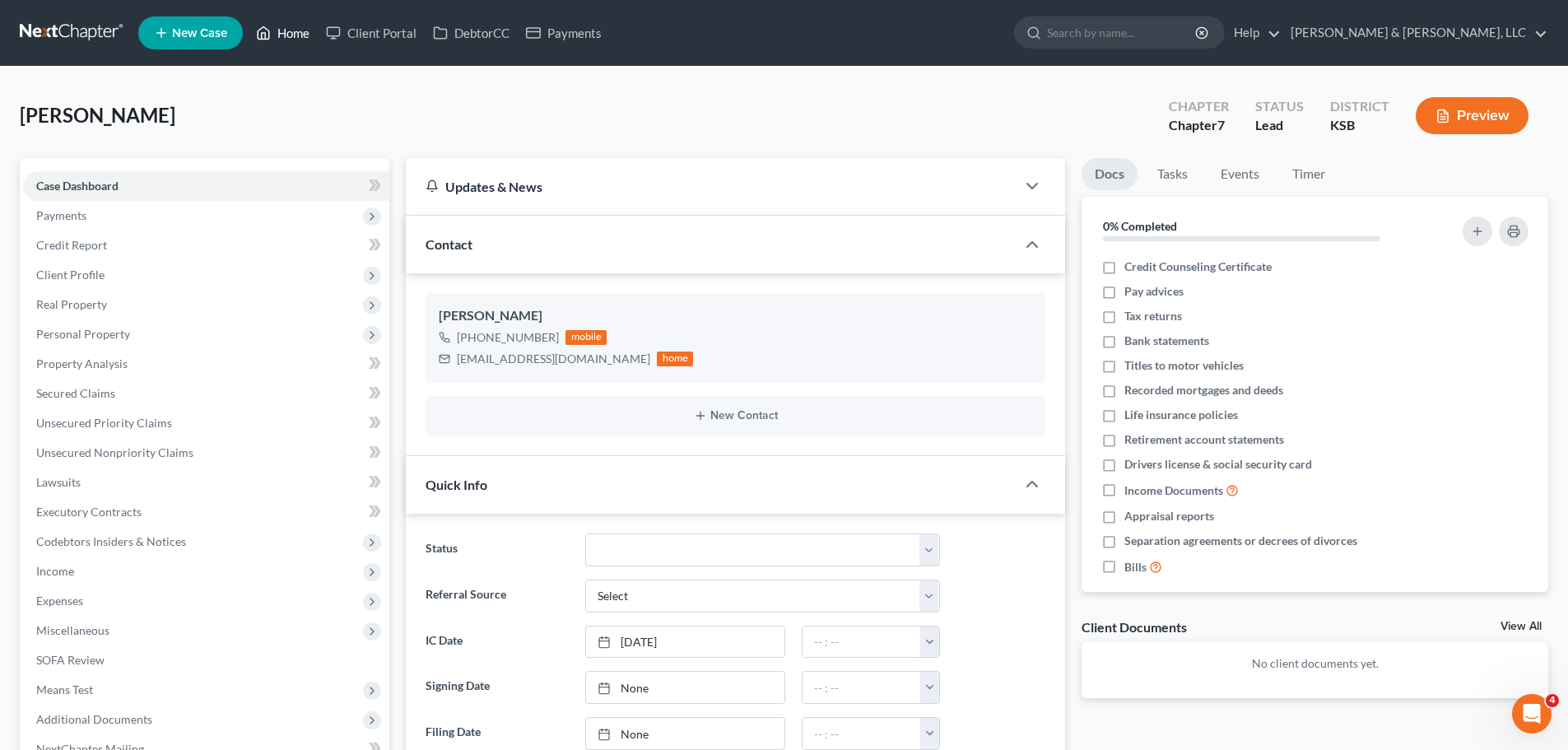
click at [297, 41] on link "Home" at bounding box center [282, 33] width 70 height 30
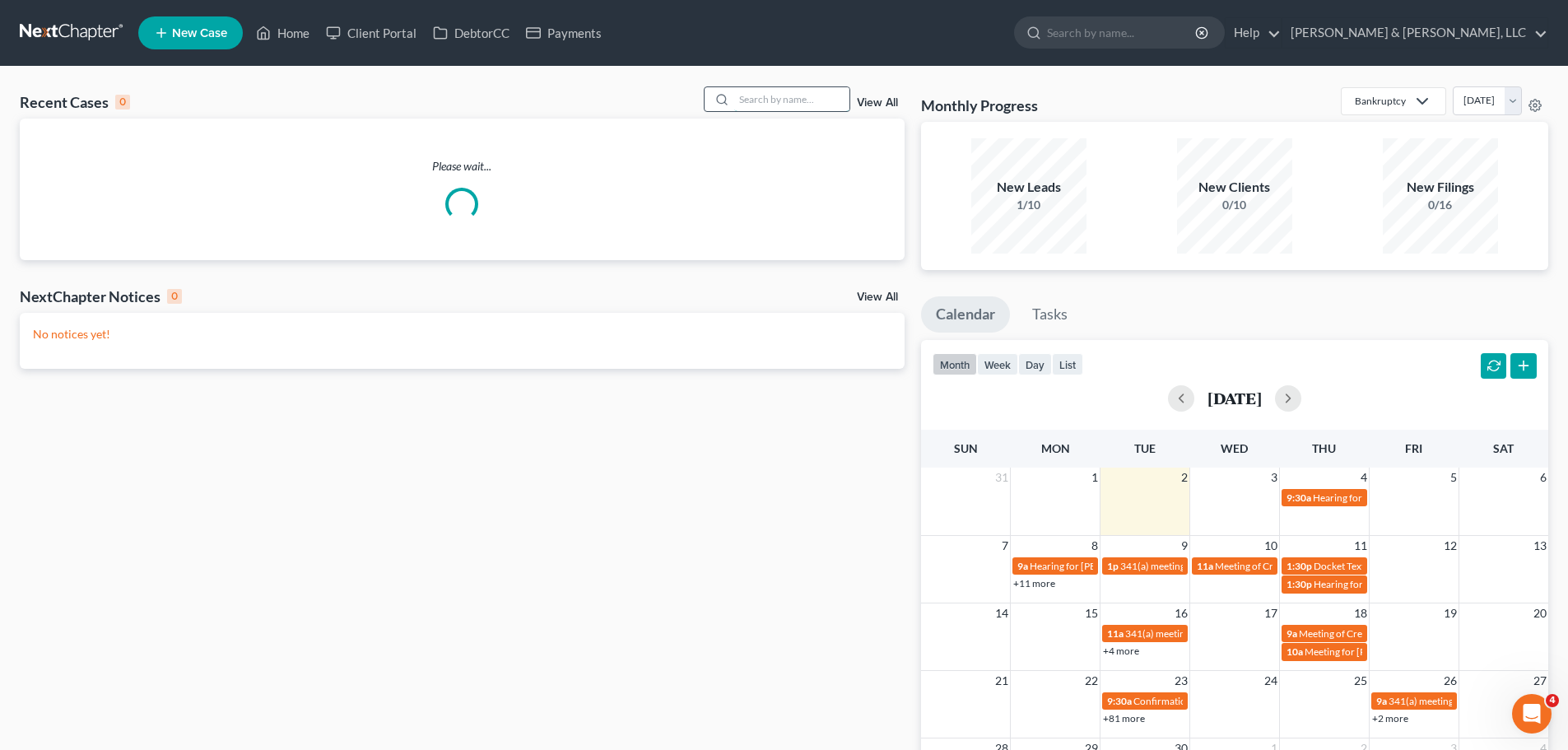
click at [794, 106] on input "search" at bounding box center [792, 99] width 115 height 24
type input "[PERSON_NAME]"
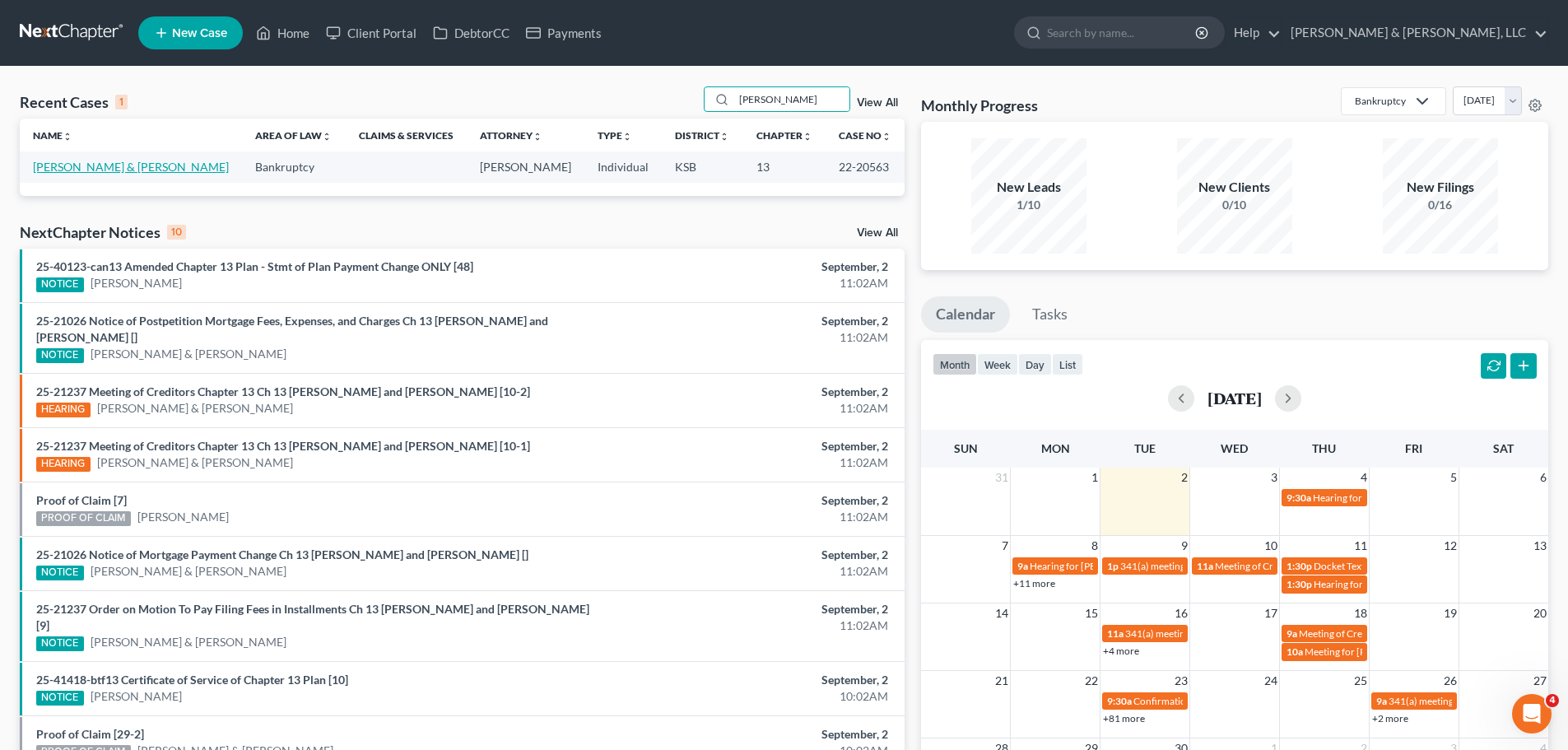
click at [104, 171] on link "[PERSON_NAME] & [PERSON_NAME]" at bounding box center [131, 166] width 196 height 14
select select "4"
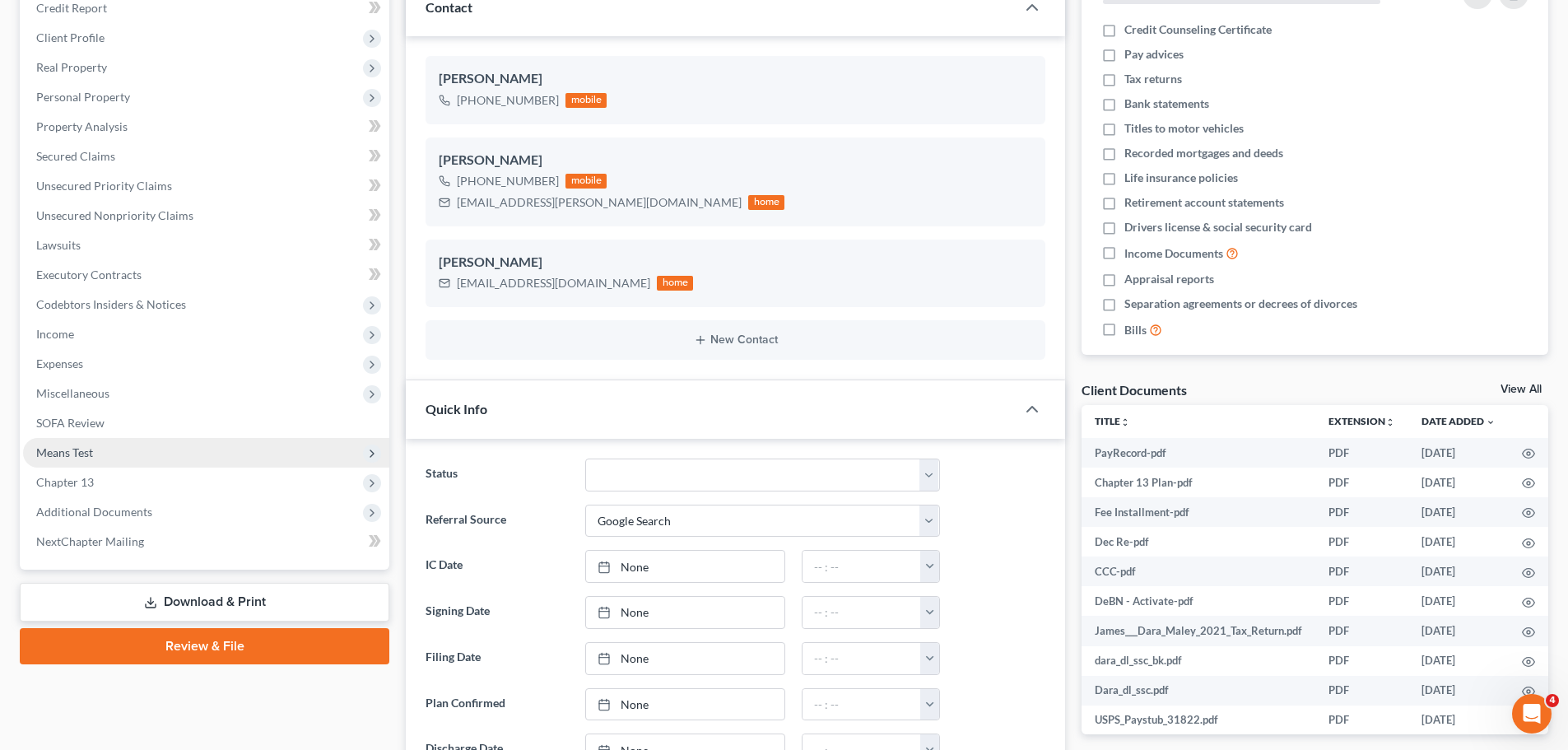
scroll to position [247, 0]
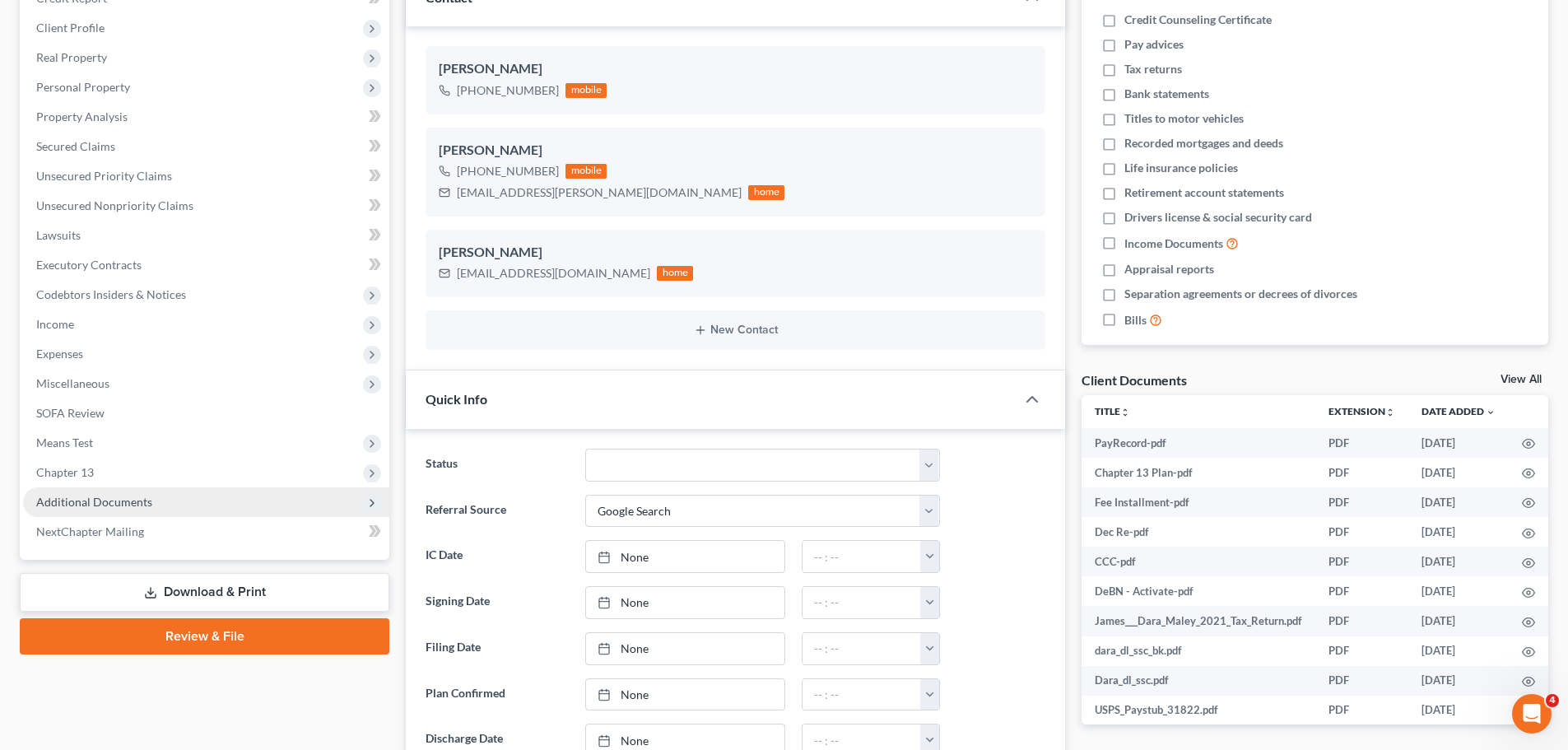
click at [183, 499] on span "Additional Documents" at bounding box center [206, 502] width 366 height 30
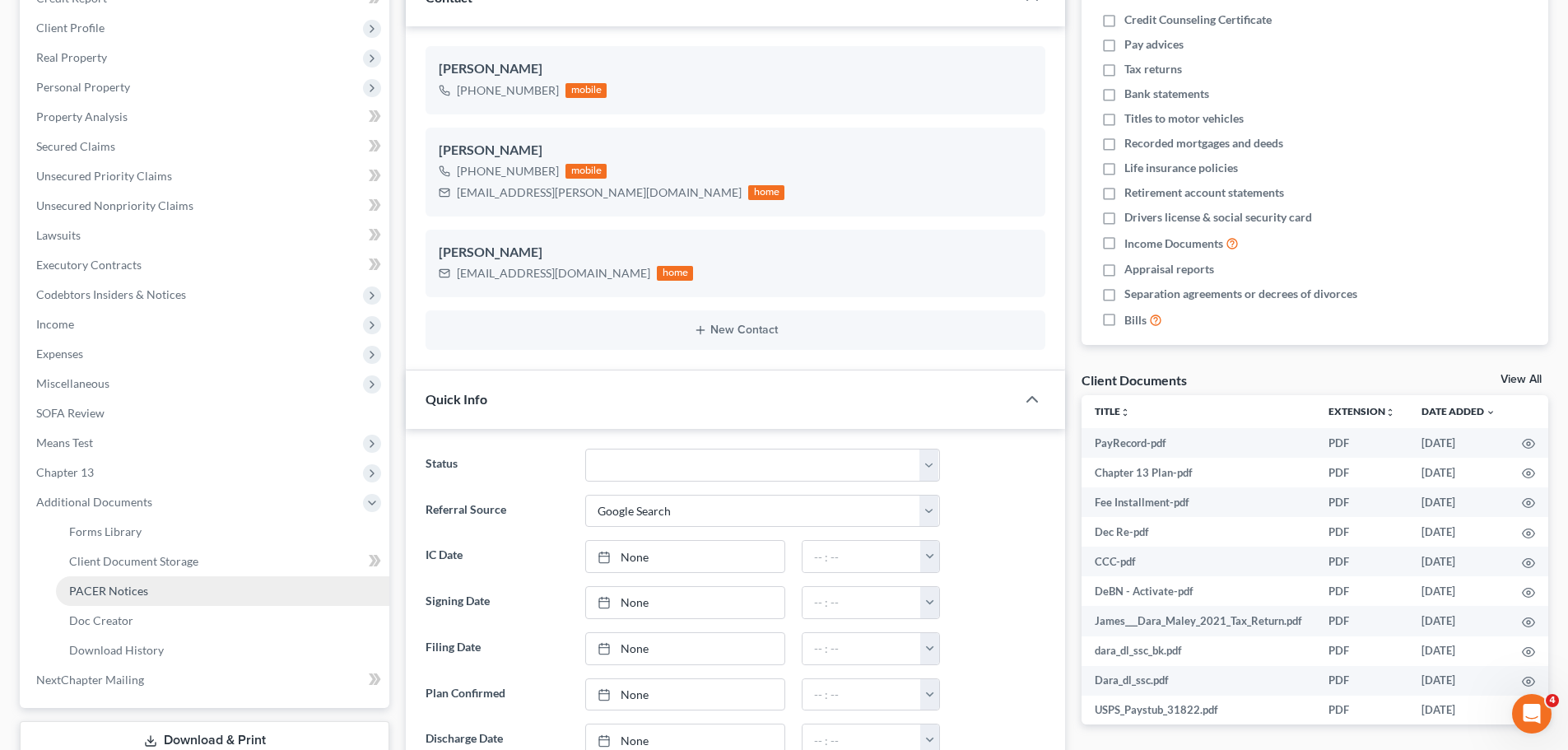
click at [173, 586] on link "PACER Notices" at bounding box center [222, 591] width 334 height 30
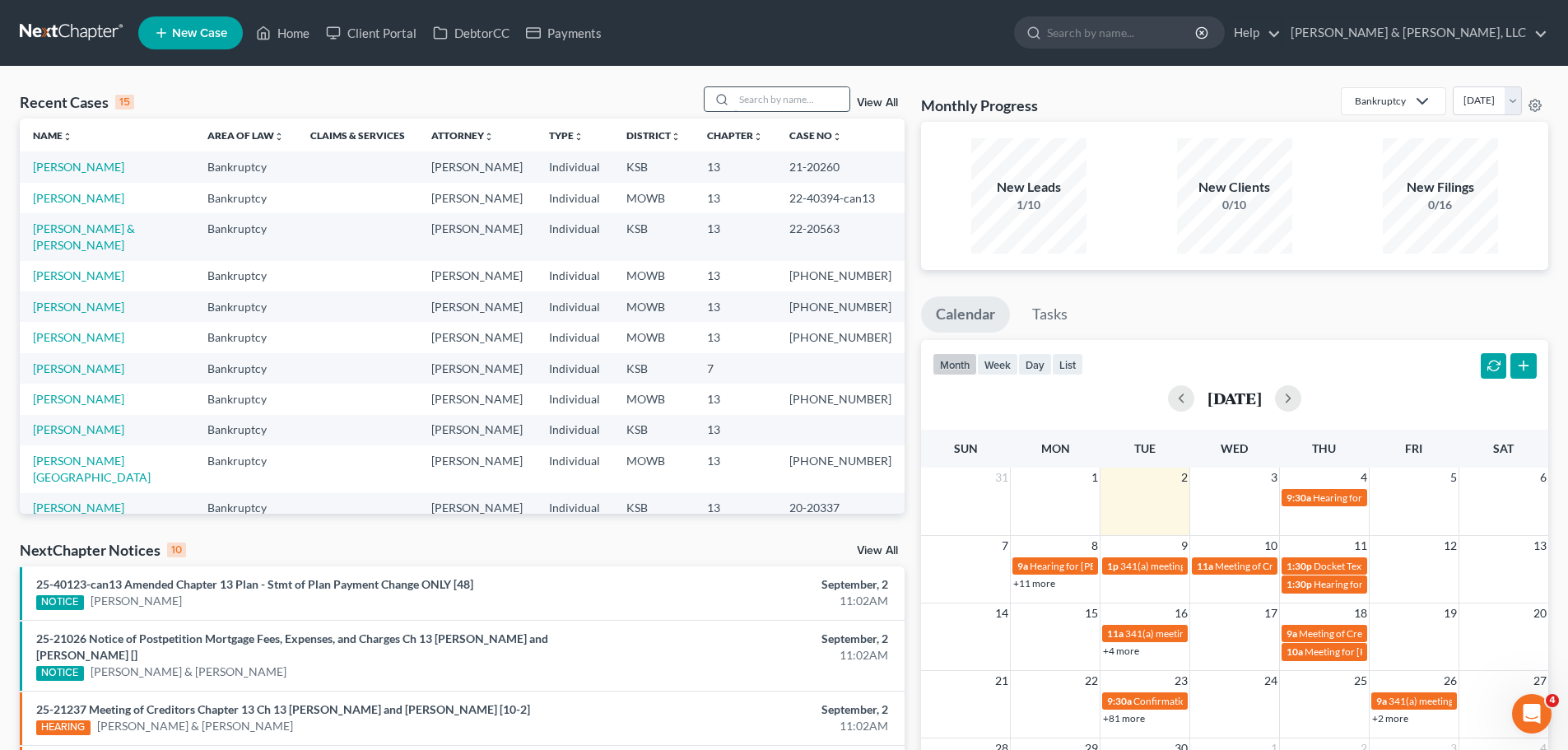
click at [810, 102] on input "search" at bounding box center [792, 99] width 115 height 24
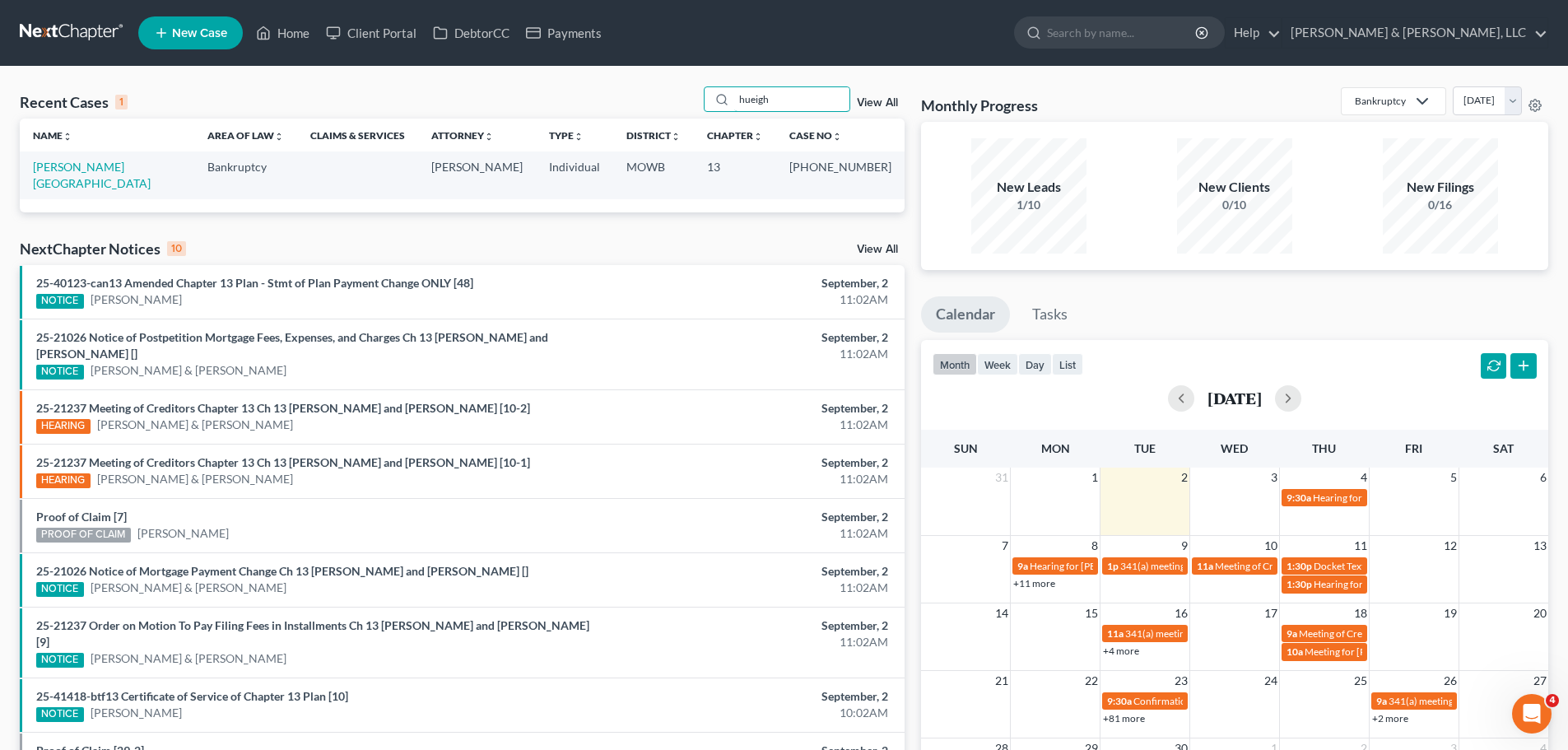
type input "hueigh"
